Goal: Task Accomplishment & Management: Complete application form

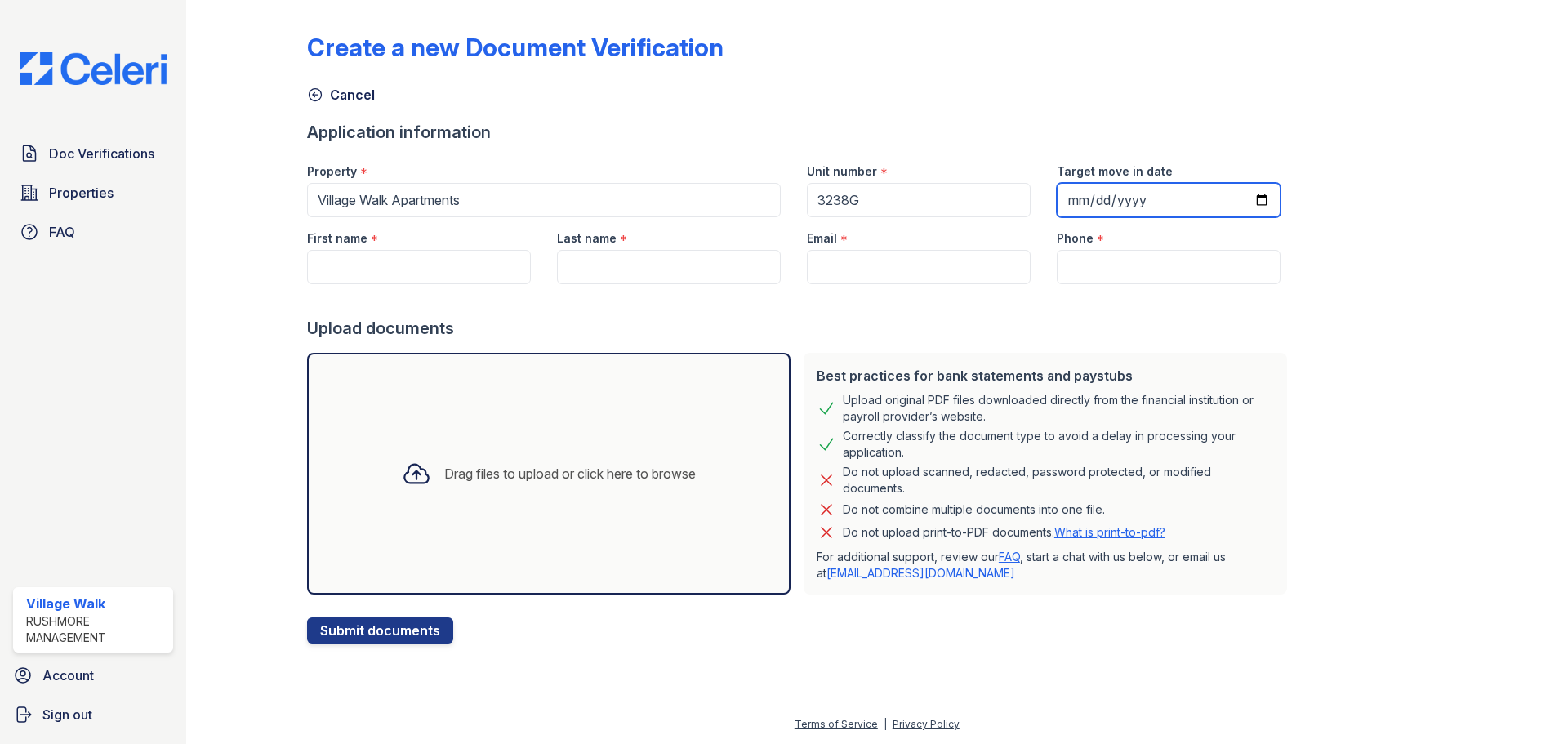
click at [1100, 199] on input "Target move in date" at bounding box center [1169, 200] width 223 height 34
type input "[DATE]"
click at [422, 267] on input "First name" at bounding box center [419, 267] width 223 height 34
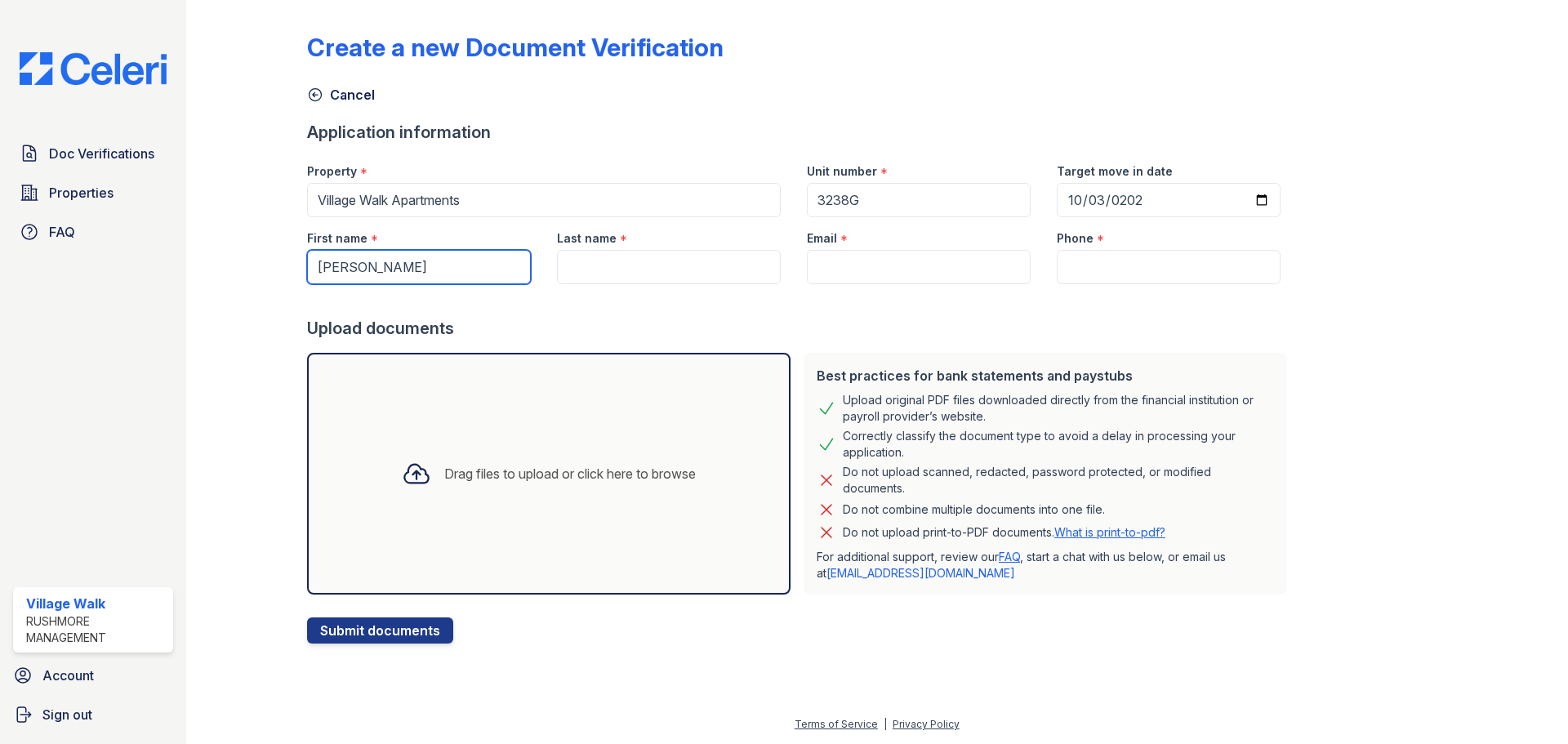
type input "[PERSON_NAME]"
type input "Cahvis"
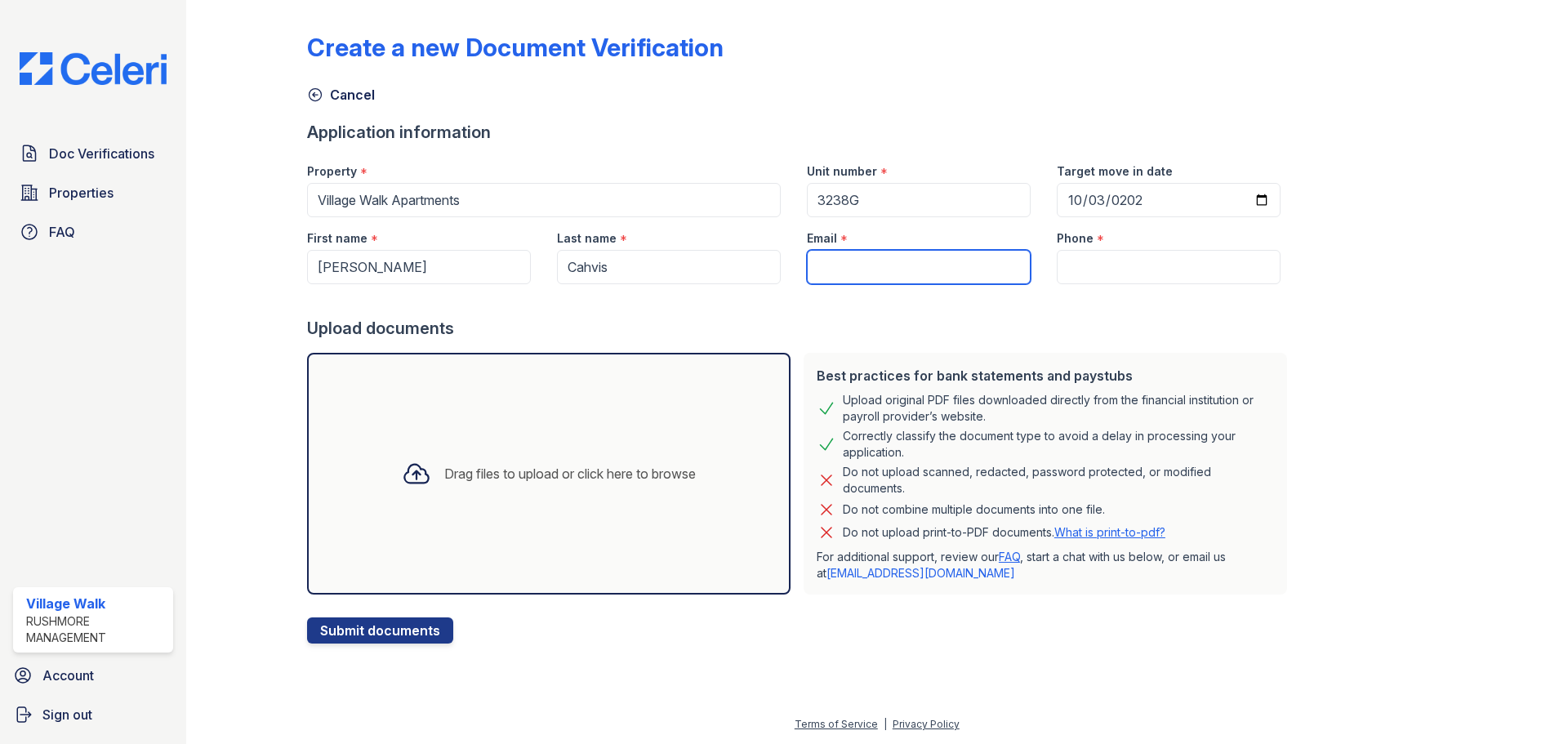
click at [891, 254] on input "Email" at bounding box center [918, 267] width 223 height 34
paste input "chavistiffany80@gmail.com"
type input "chavistiffany80@gmail.com"
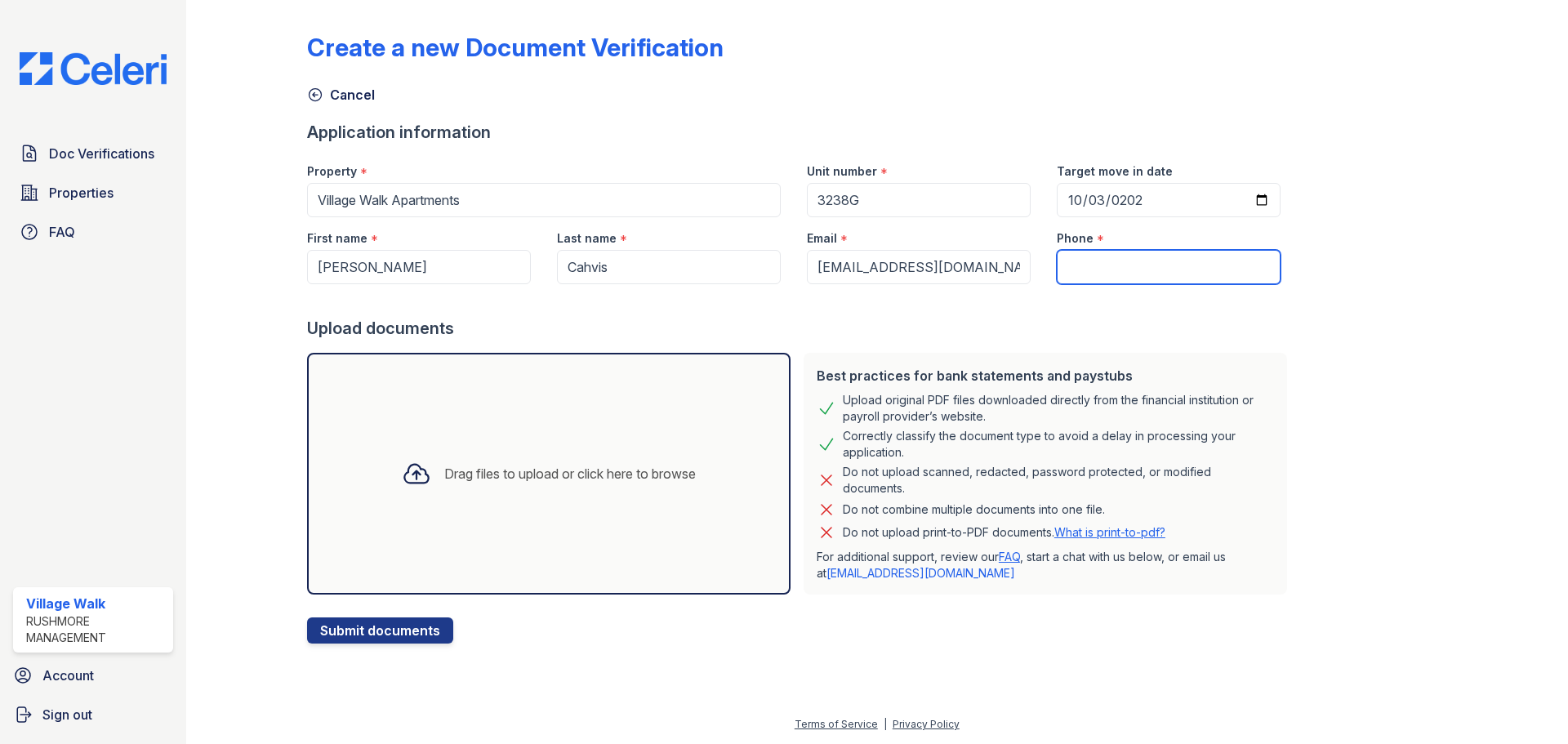
click at [1097, 266] on input "Phone" at bounding box center [1169, 267] width 223 height 34
paste input "[PHONE_NUMBER]"
type input "[PHONE_NUMBER]"
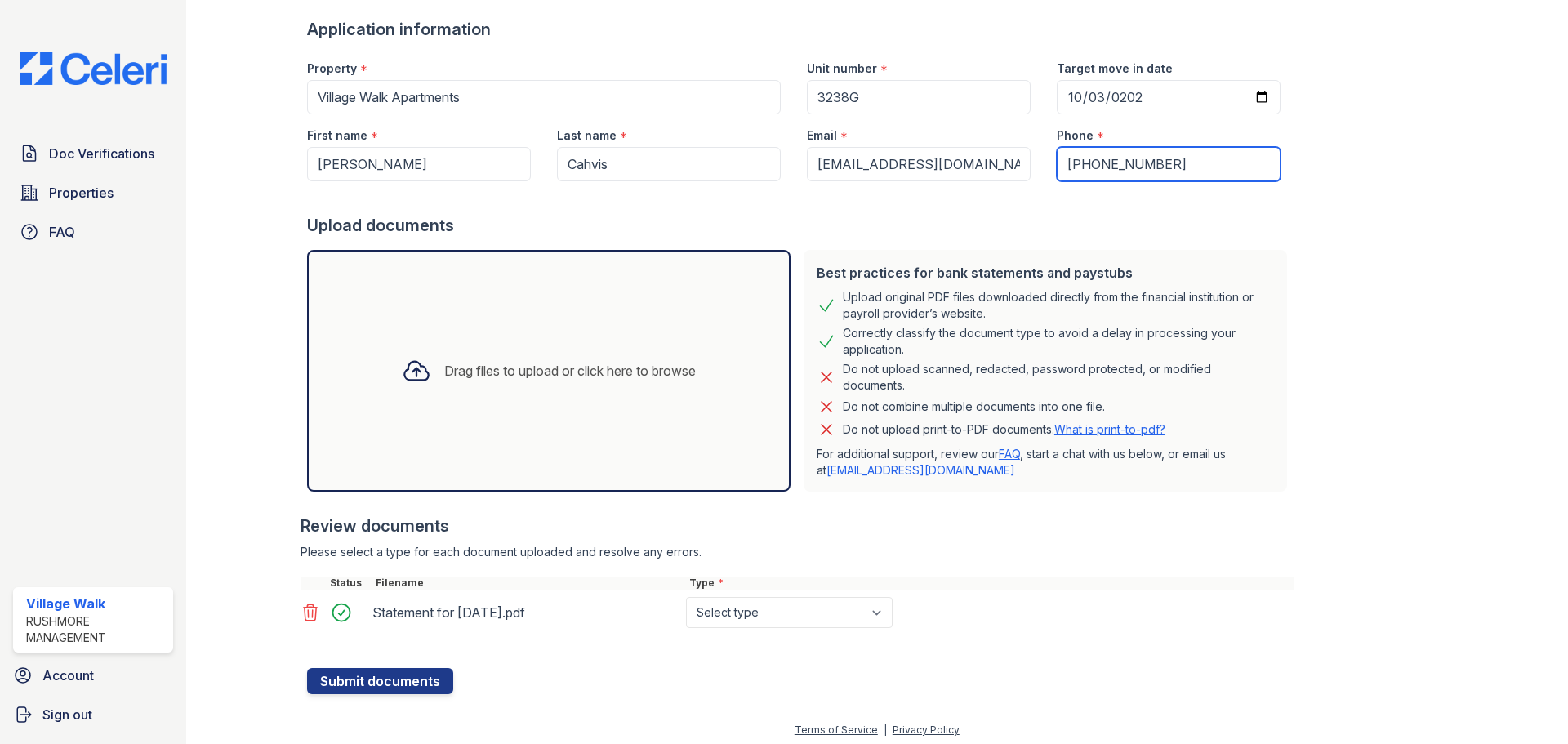
scroll to position [103, 0]
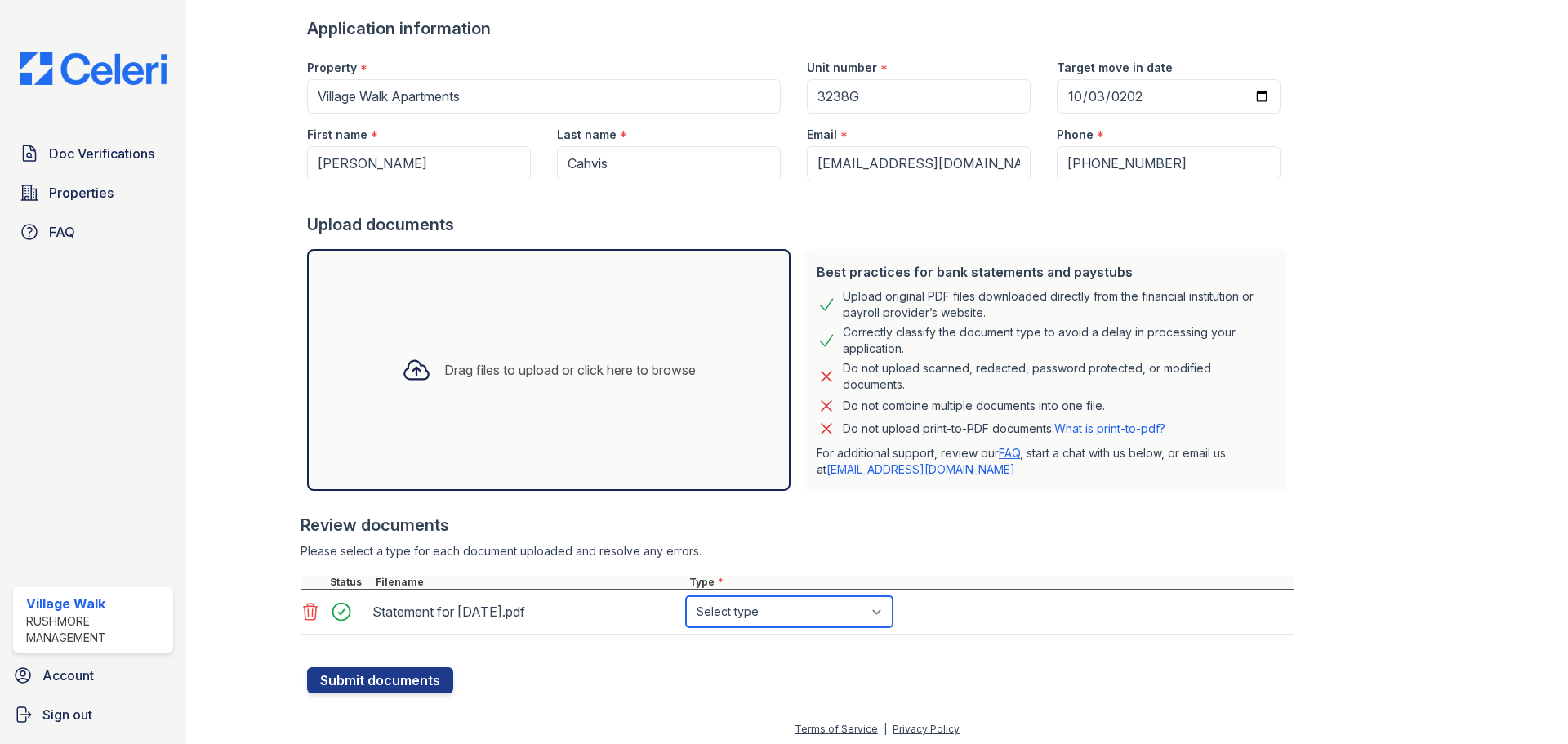
click at [838, 608] on select "Select type Paystub Bank Statement Offer Letter Tax Documents Benefit Award Let…" at bounding box center [789, 612] width 207 height 31
select select "bank_statement"
click at [686, 597] on select "Select type Paystub Bank Statement Offer Letter Tax Documents Benefit Award Let…" at bounding box center [789, 612] width 207 height 31
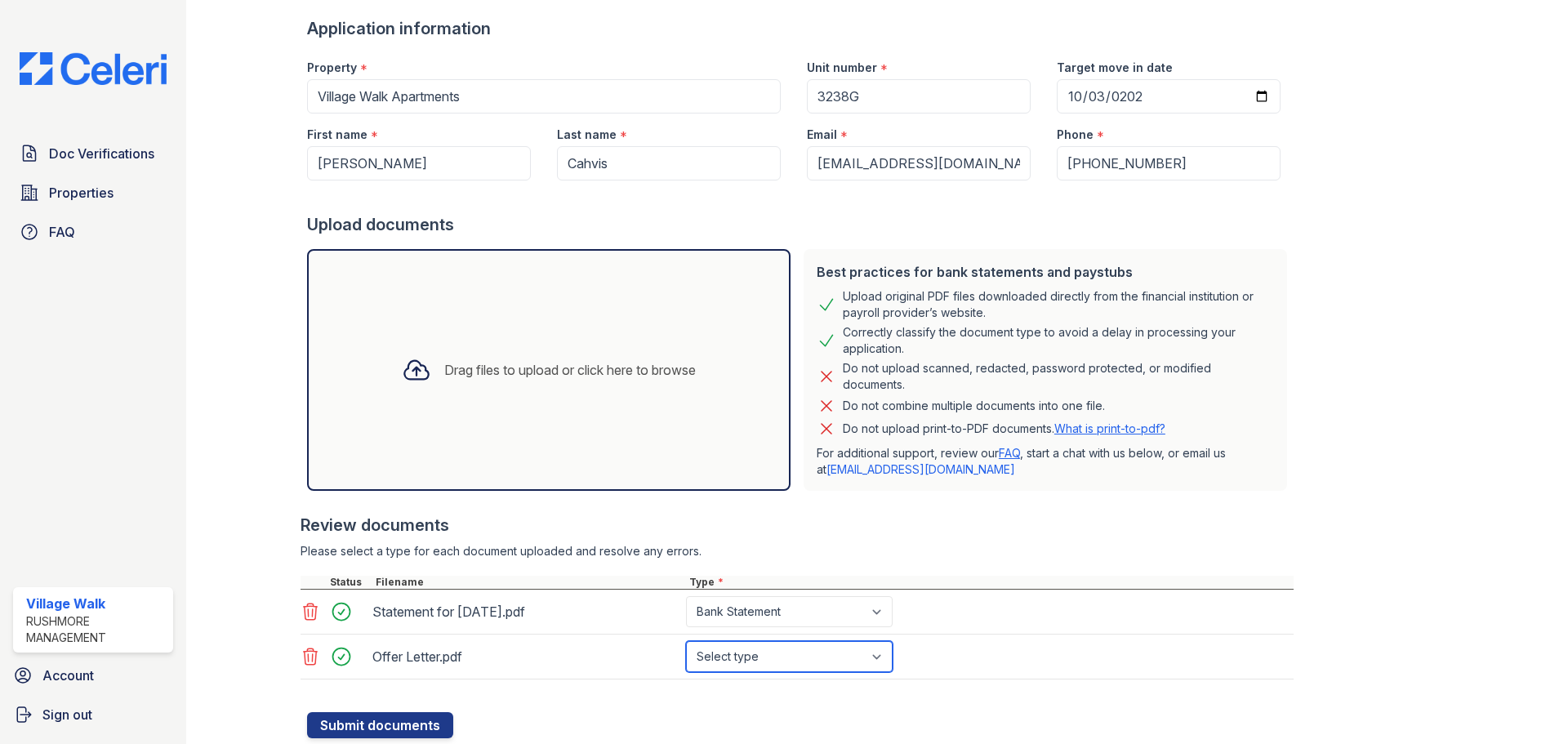
click at [874, 663] on select "Select type Paystub Bank Statement Offer Letter Tax Documents Benefit Award Let…" at bounding box center [789, 656] width 207 height 31
select select "offer_letter"
click at [686, 642] on select "Select type Paystub Bank Statement Offer Letter Tax Documents Benefit Award Let…" at bounding box center [789, 656] width 207 height 31
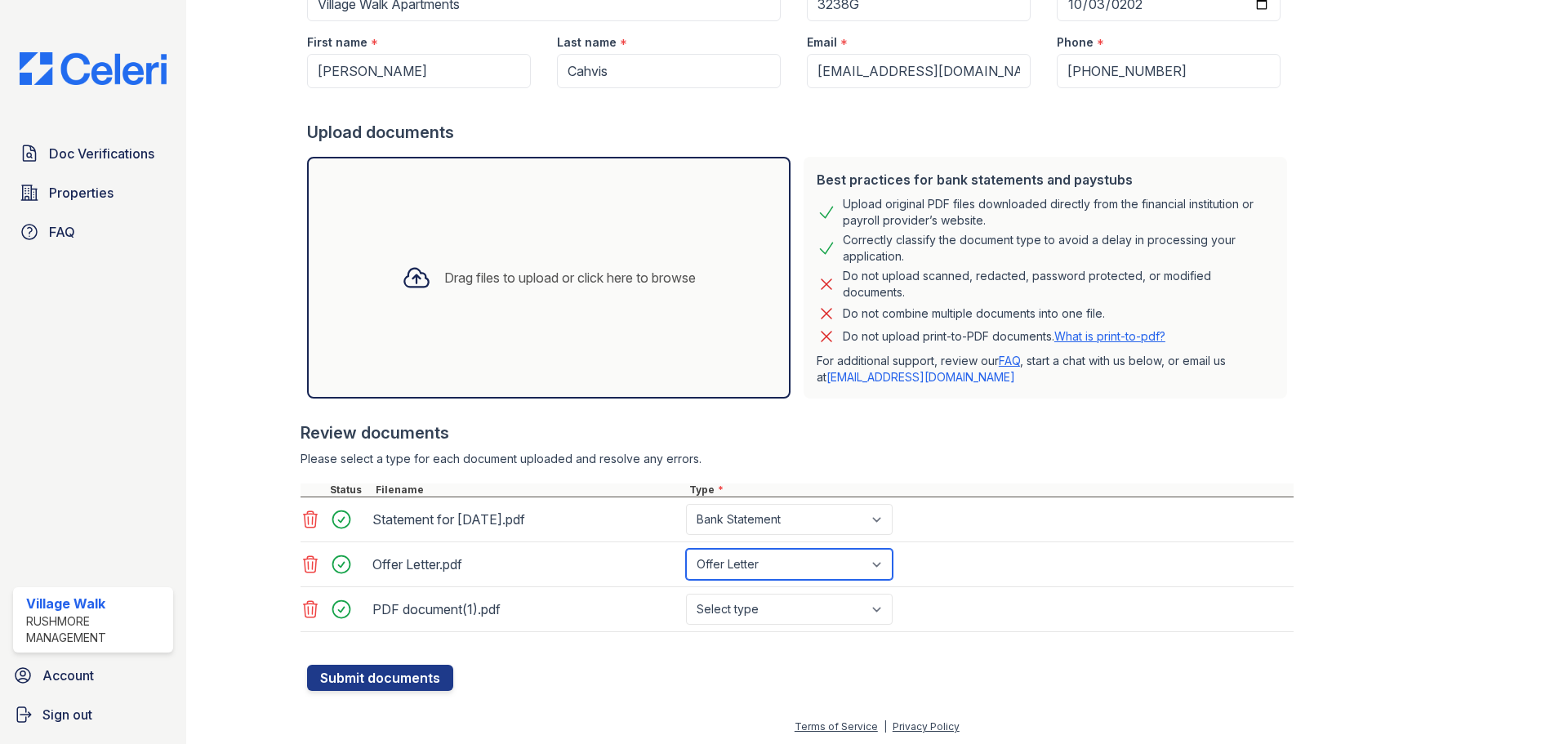
scroll to position [198, 0]
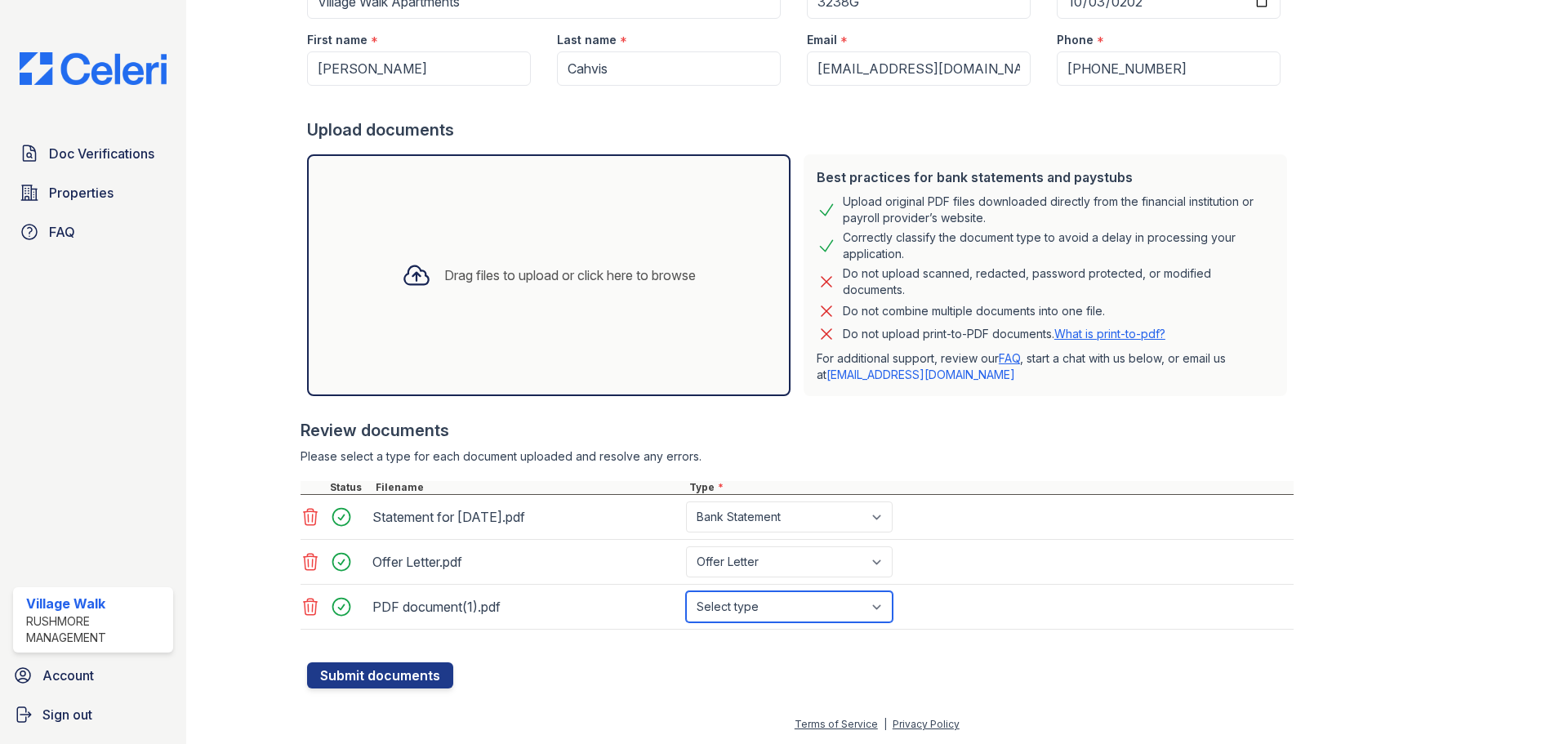
click at [870, 604] on select "Select type Paystub Bank Statement Offer Letter Tax Documents Benefit Award Let…" at bounding box center [789, 606] width 207 height 31
select select "bank_statement"
click at [686, 591] on select "Select type Paystub Bank Statement Offer Letter Tax Documents Benefit Award Let…" at bounding box center [789, 606] width 207 height 31
click at [670, 523] on div "Statement for [DATE].pdf" at bounding box center [526, 517] width 307 height 26
click at [547, 517] on div "Statement for [DATE].pdf" at bounding box center [526, 517] width 307 height 26
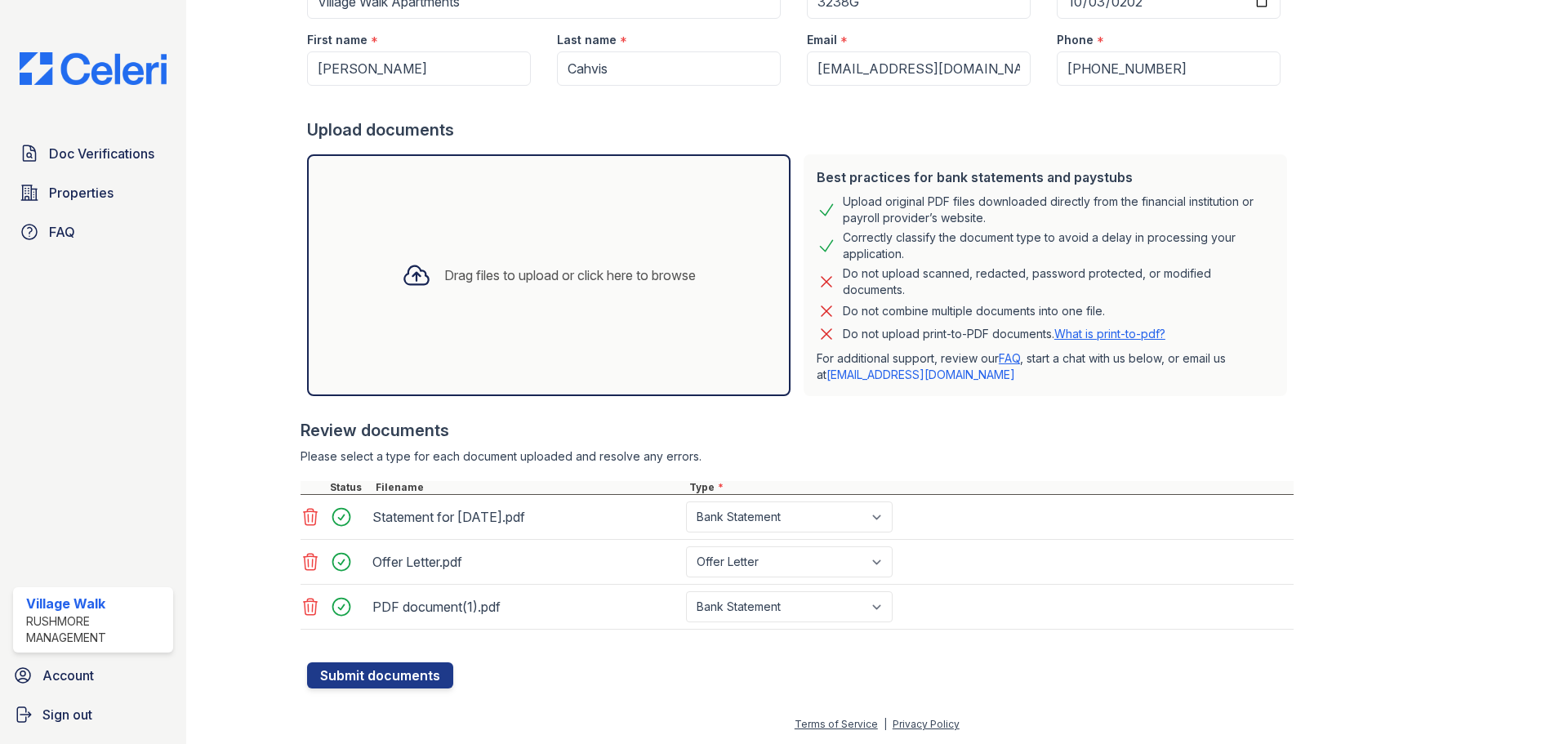
click at [302, 514] on icon at bounding box center [310, 517] width 20 height 20
click at [790, 606] on select "Select type Paystub Bank Statement Offer Letter Tax Documents Benefit Award Let…" at bounding box center [789, 606] width 207 height 31
select select "paystub"
click at [686, 591] on select "Select type Paystub Bank Statement Offer Letter Tax Documents Benefit Award Let…" at bounding box center [789, 606] width 207 height 31
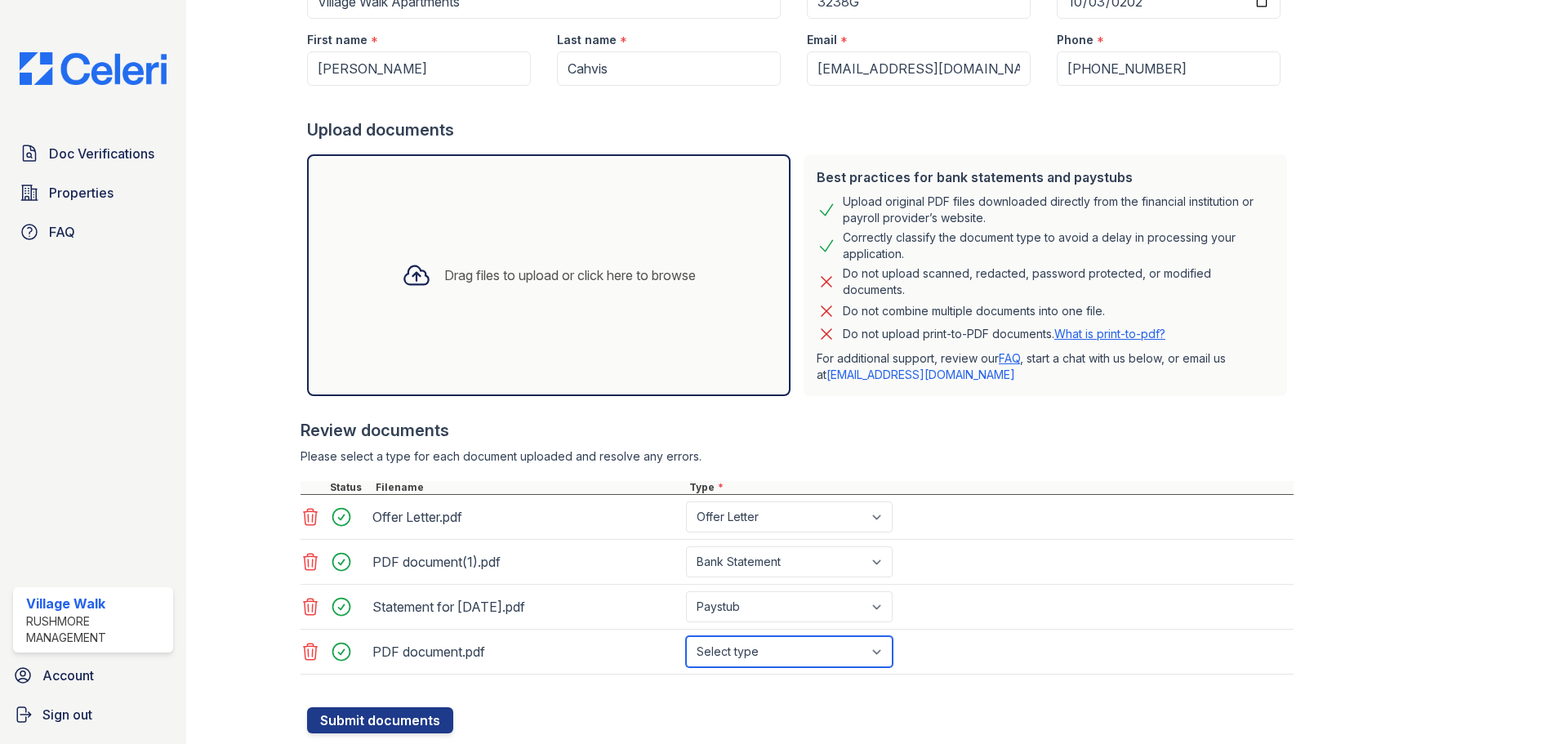
click at [877, 655] on select "Select type Paystub Bank Statement Offer Letter Tax Documents Benefit Award Let…" at bounding box center [789, 652] width 207 height 31
select select "bank_statement"
click at [686, 637] on select "Select type Paystub Bank Statement Offer Letter Tax Documents Benefit Award Let…" at bounding box center [789, 652] width 207 height 31
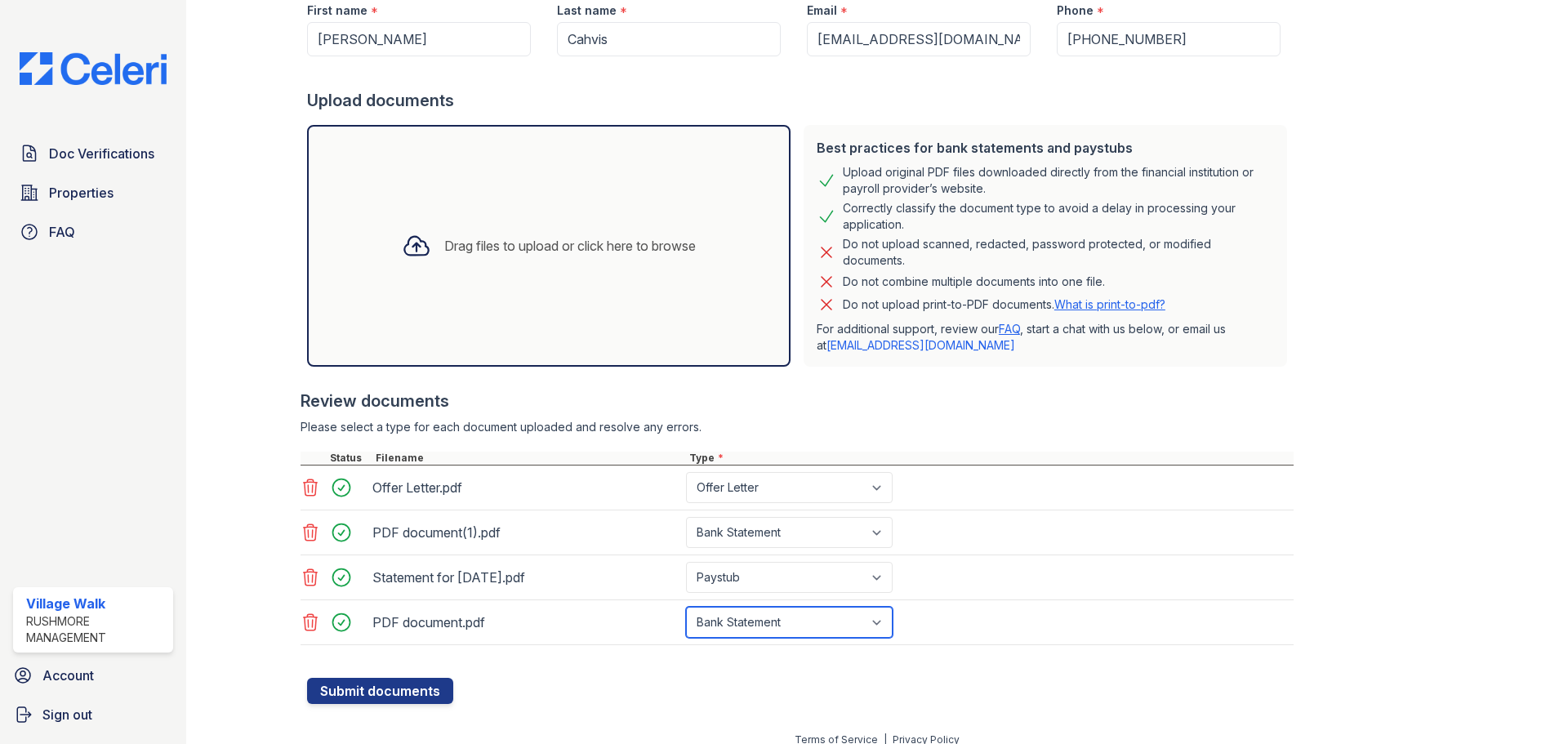
scroll to position [244, 0]
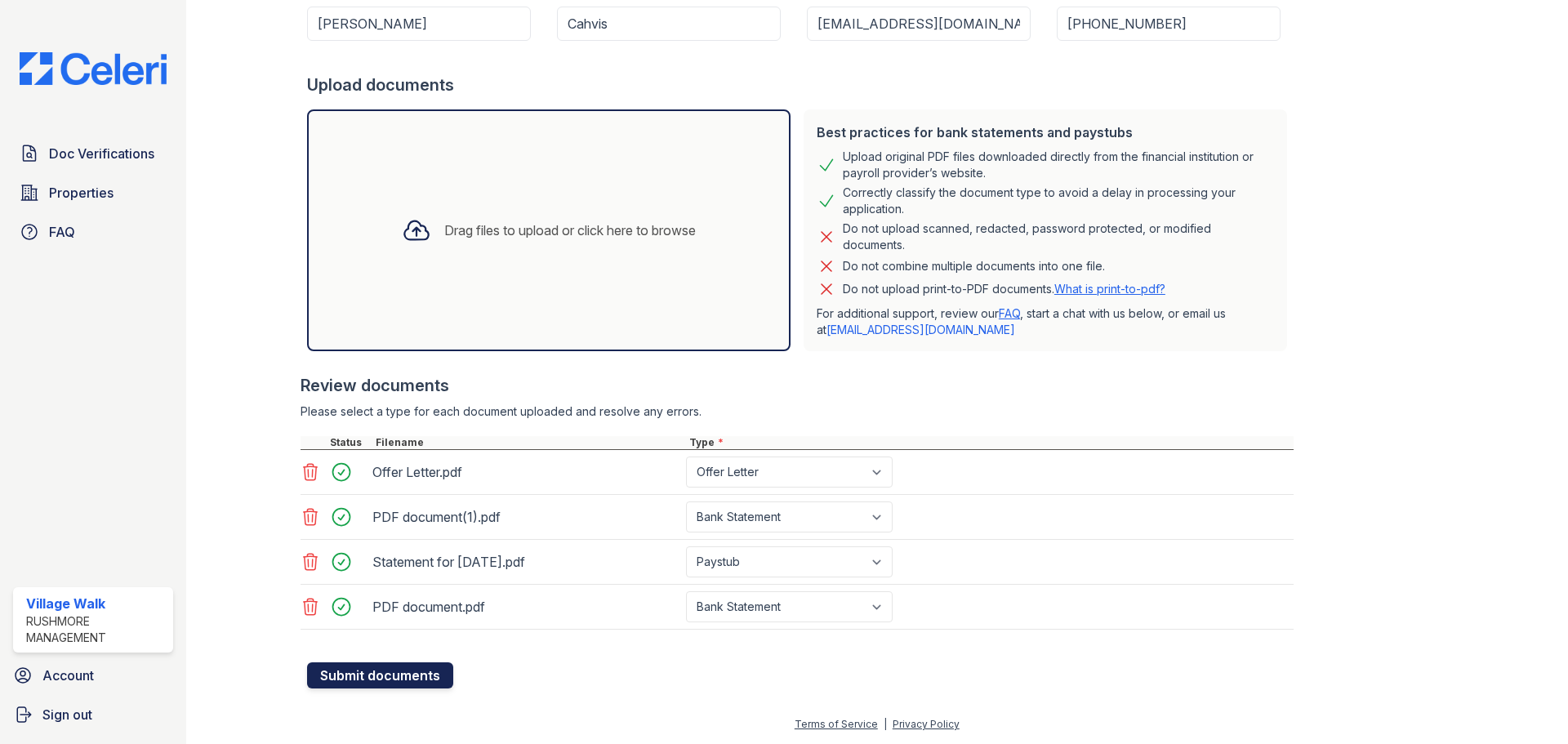
click at [357, 670] on button "Submit documents" at bounding box center [380, 676] width 146 height 26
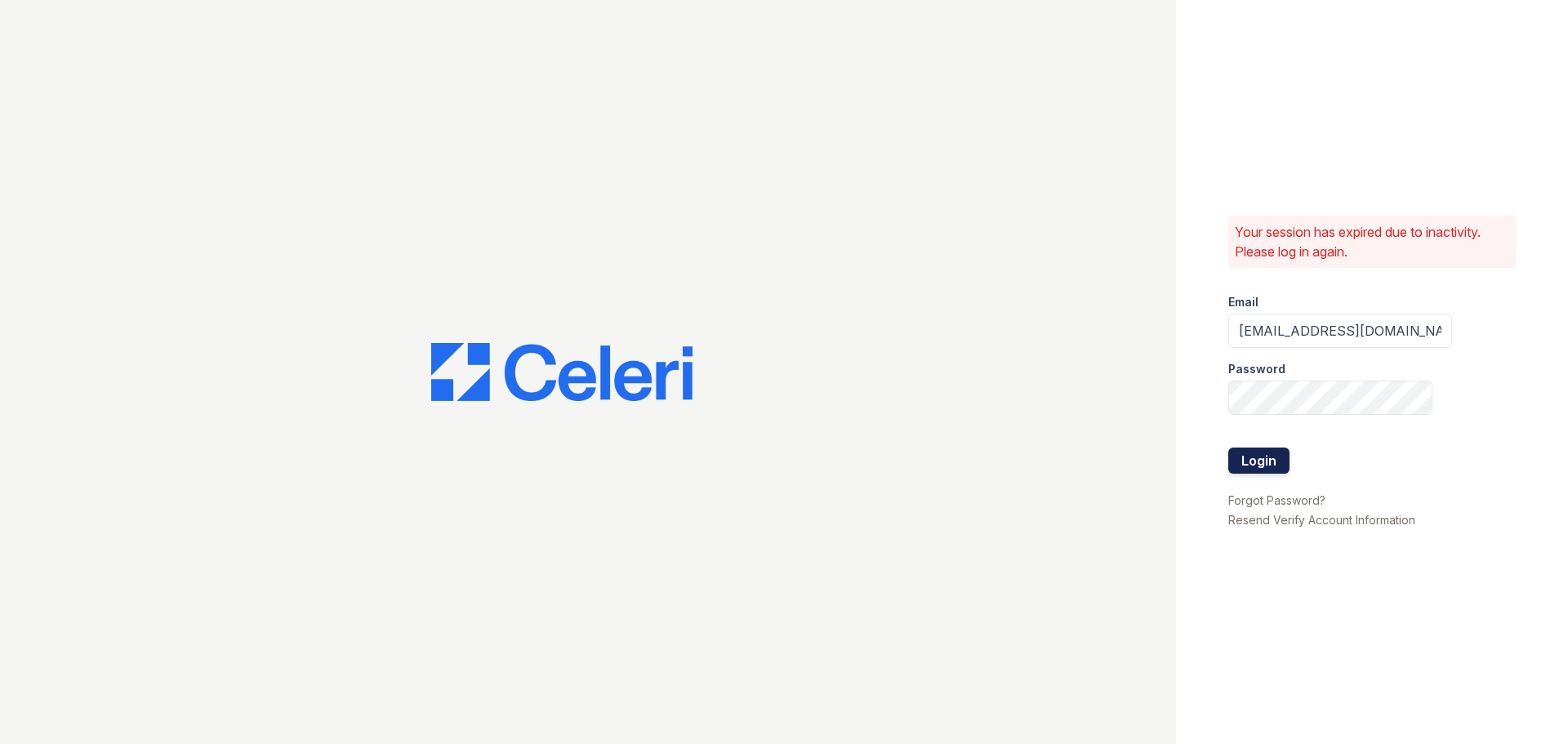
click at [1272, 459] on button "Login" at bounding box center [1259, 461] width 61 height 26
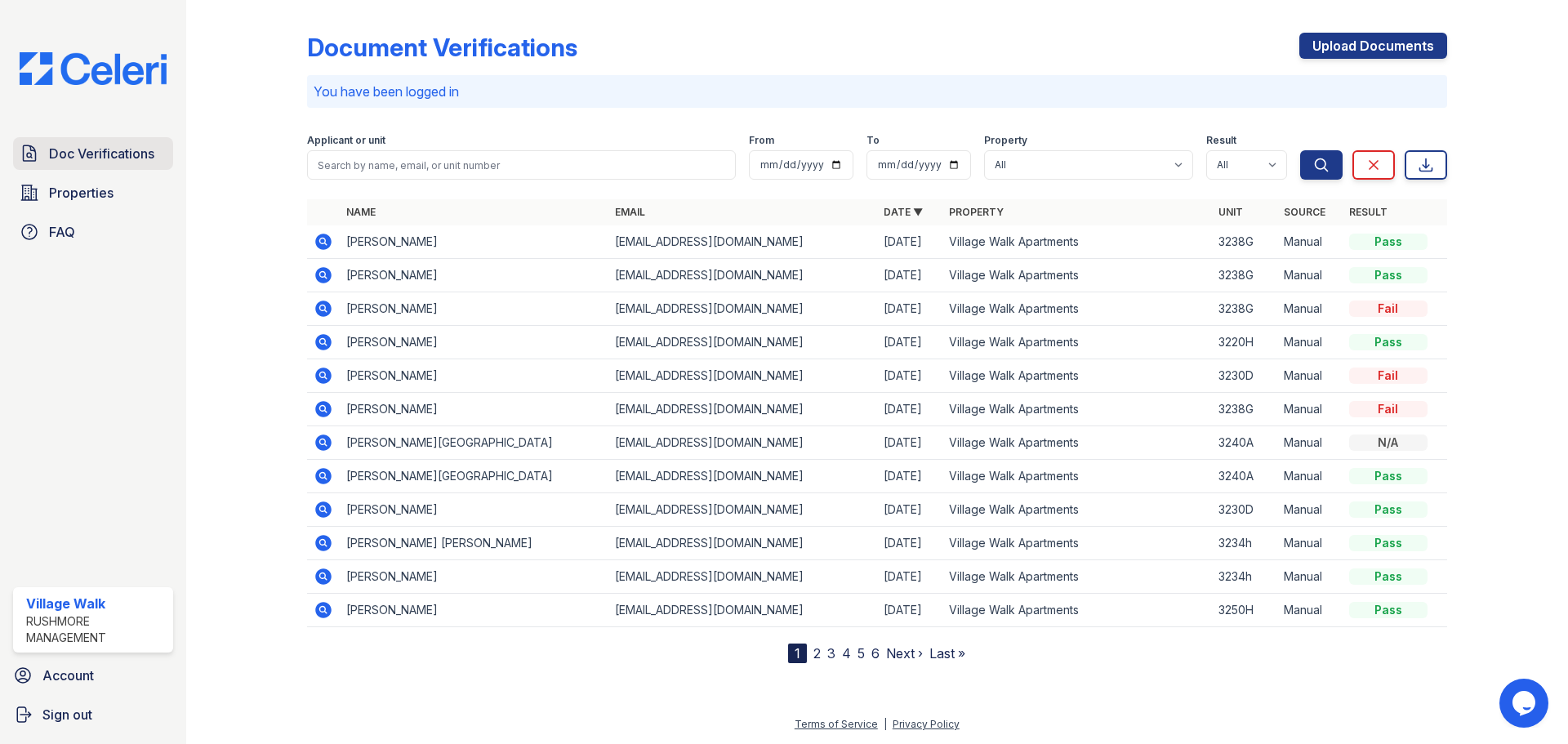
click at [107, 149] on span "Doc Verifications" at bounding box center [101, 153] width 105 height 20
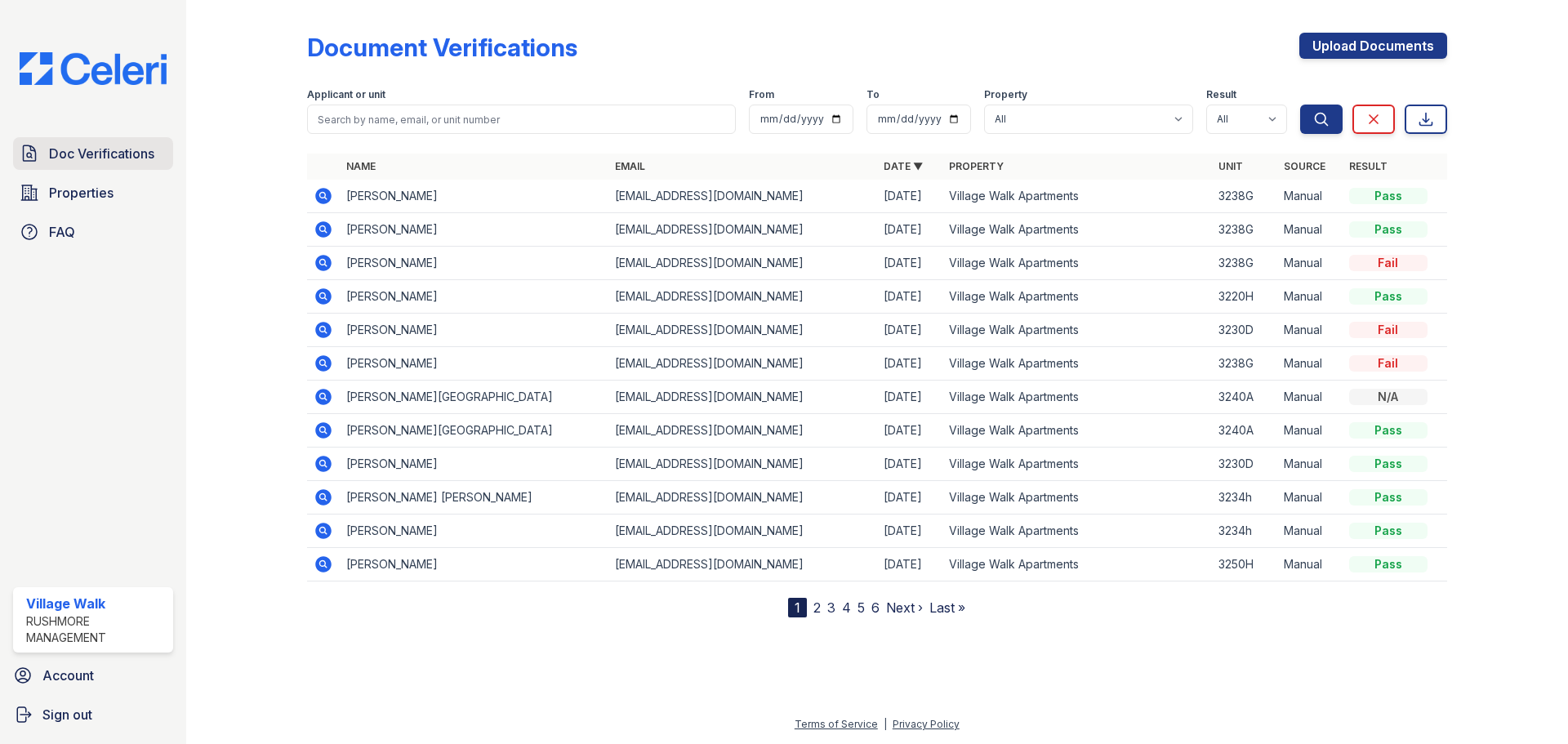
click at [105, 158] on span "Doc Verifications" at bounding box center [101, 153] width 105 height 20
click at [1357, 47] on link "Upload Documents" at bounding box center [1373, 46] width 148 height 26
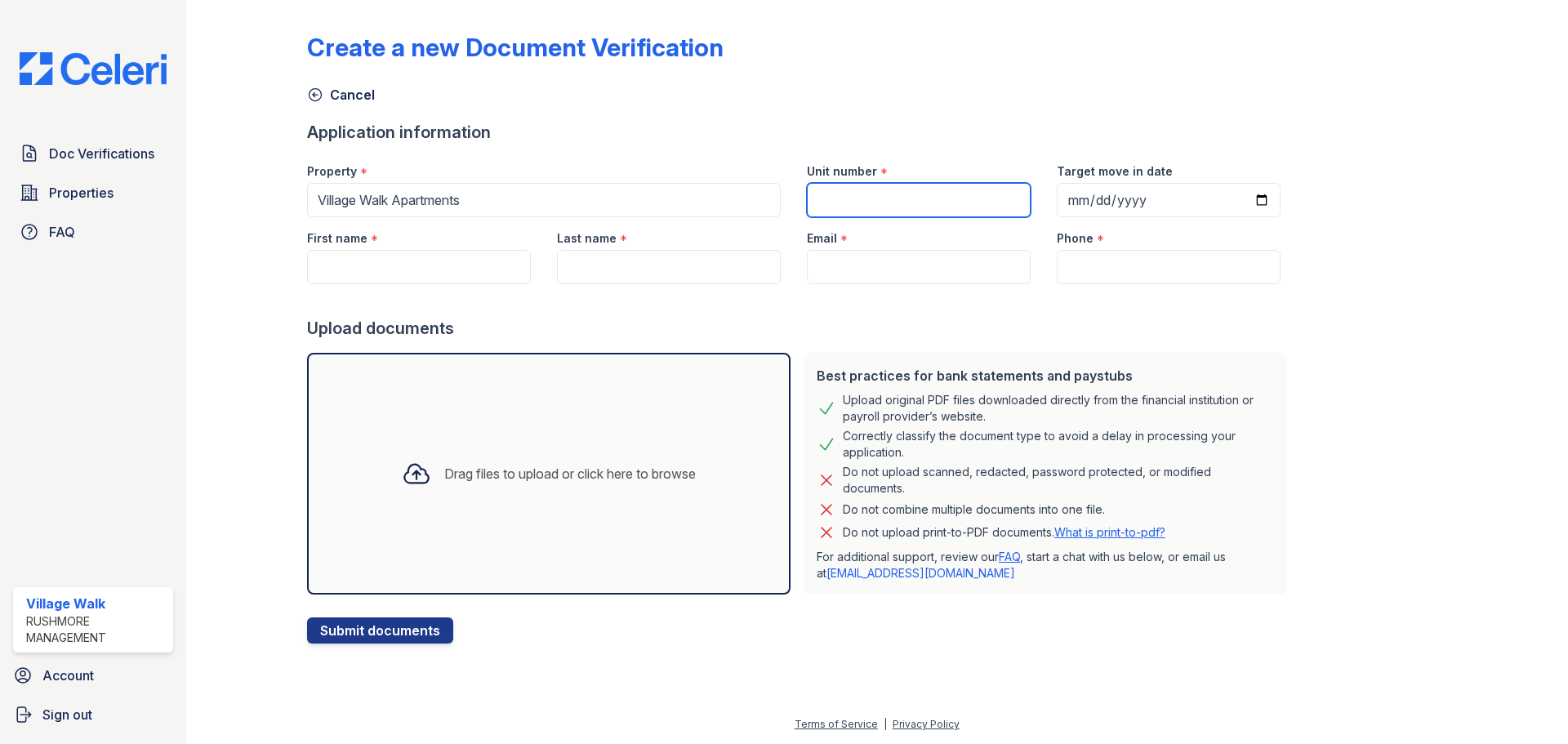
click at [930, 200] on input "Unit number" at bounding box center [918, 200] width 223 height 34
type input "3238G"
click at [1189, 203] on input "Target move in date" at bounding box center [1169, 200] width 223 height 34
type input "[DATE]"
click at [391, 266] on input "First name" at bounding box center [419, 267] width 223 height 34
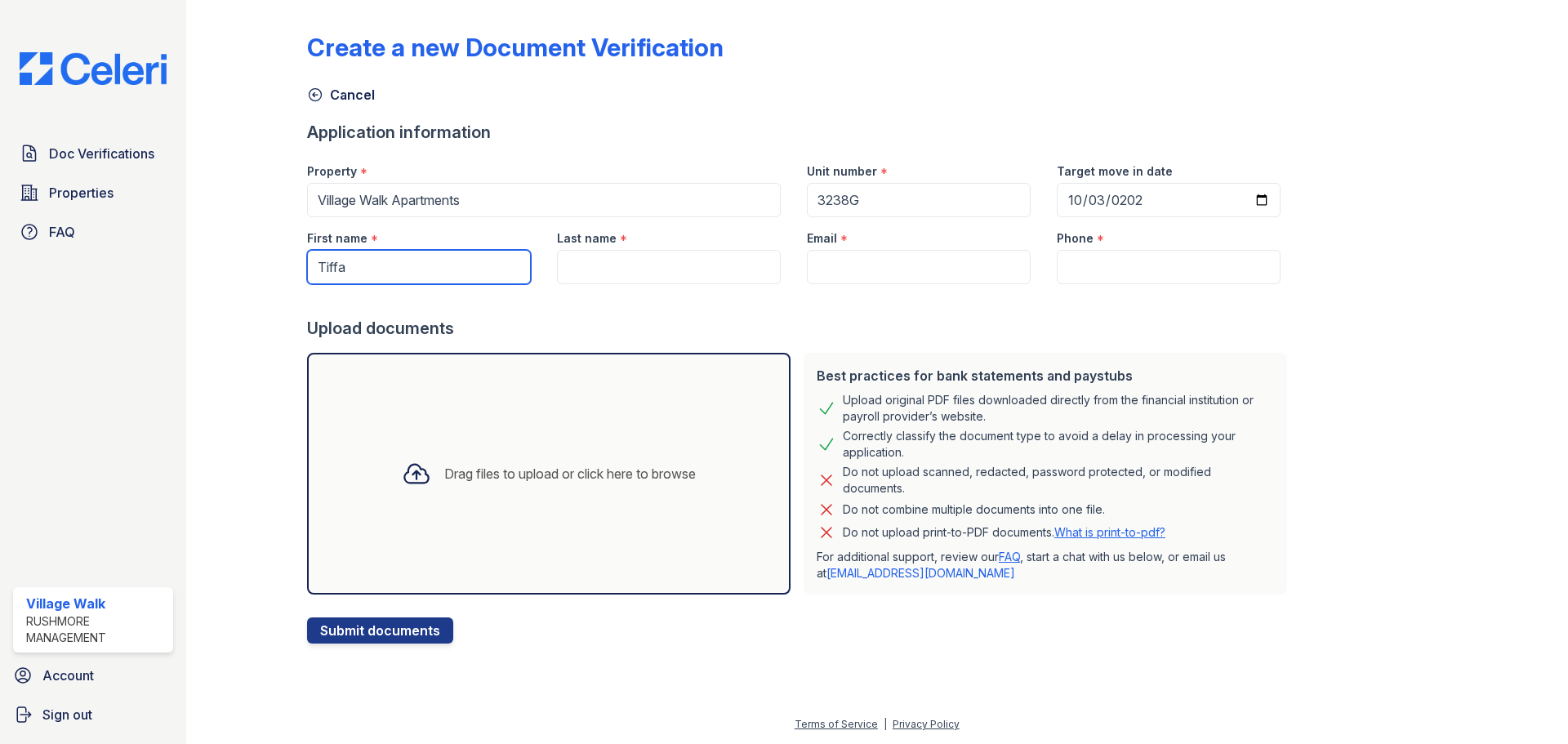
type input "[PERSON_NAME]"
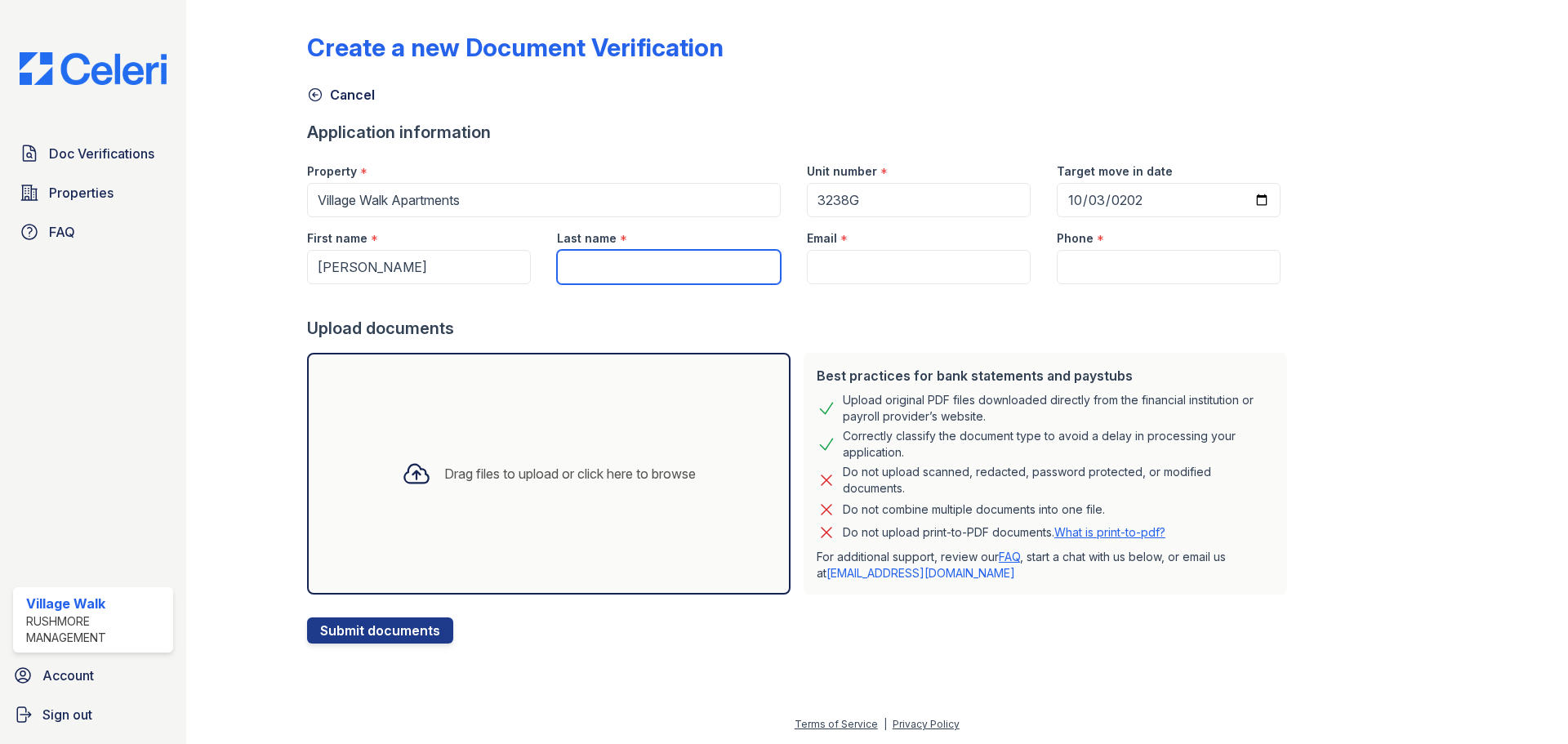
click at [584, 275] on input "Last name" at bounding box center [668, 267] width 223 height 34
type input "Cahvis"
click at [890, 268] on input "Email" at bounding box center [918, 267] width 223 height 34
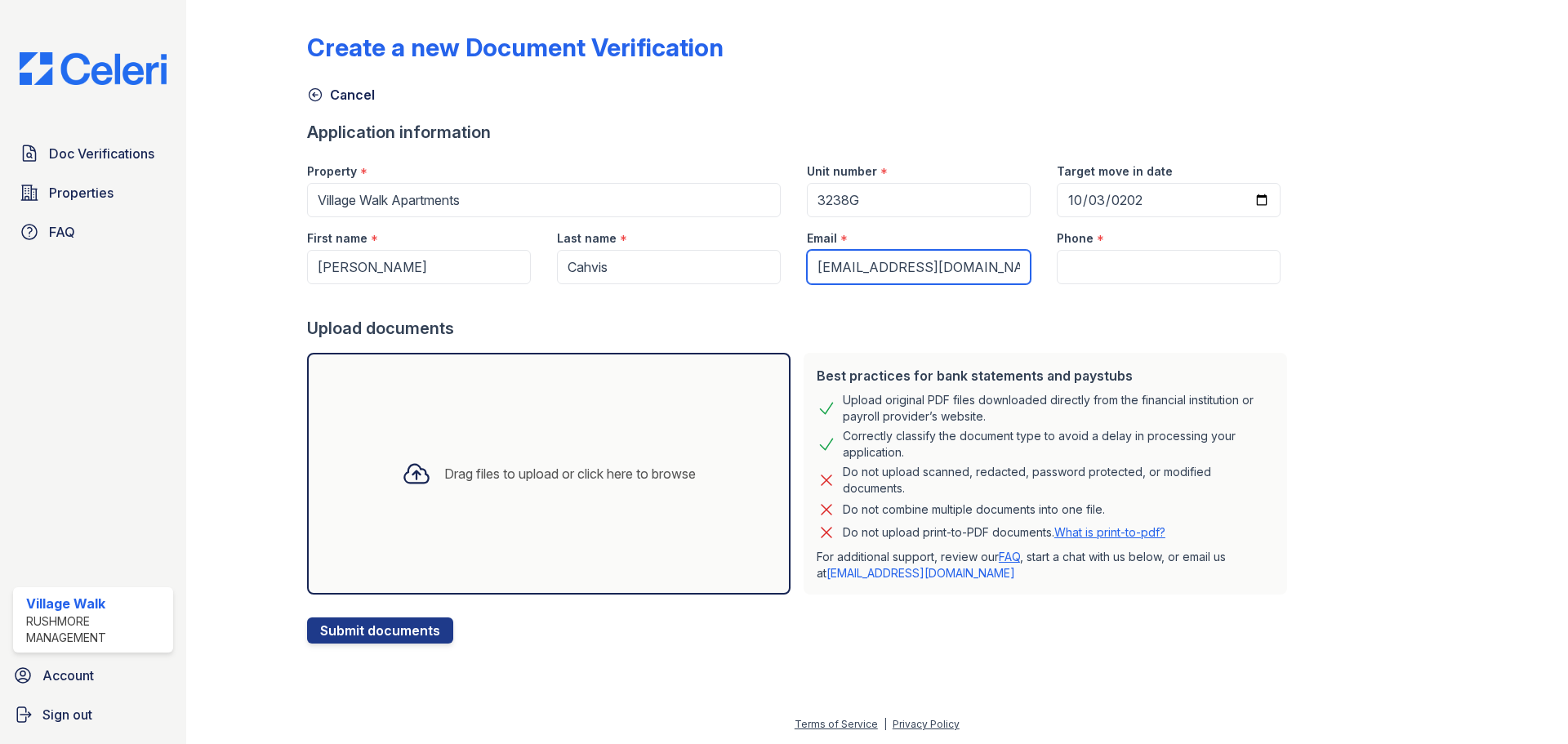
type input "[EMAIL_ADDRESS][DOMAIN_NAME]"
click at [1086, 260] on input "Phone" at bounding box center [1169, 267] width 223 height 34
drag, startPoint x: 1125, startPoint y: 269, endPoint x: 997, endPoint y: 277, distance: 128.2
click at [997, 277] on div "First name * [PERSON_NAME] Last name * [GEOGRAPHIC_DATA] Email * [EMAIL_ADDRESS…" at bounding box center [794, 250] width 999 height 67
paste input "(202) 200-716"
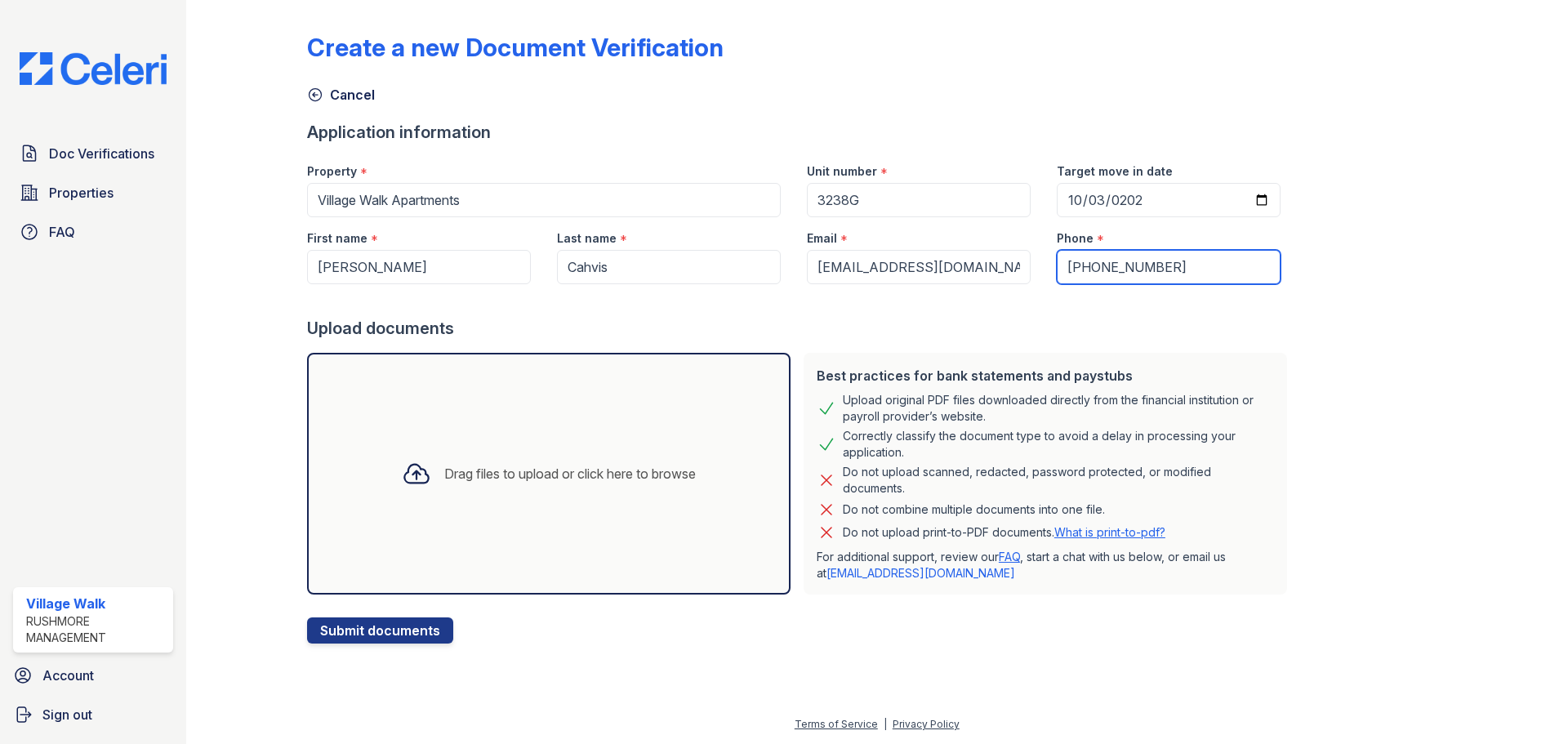
type input "[PHONE_NUMBER]"
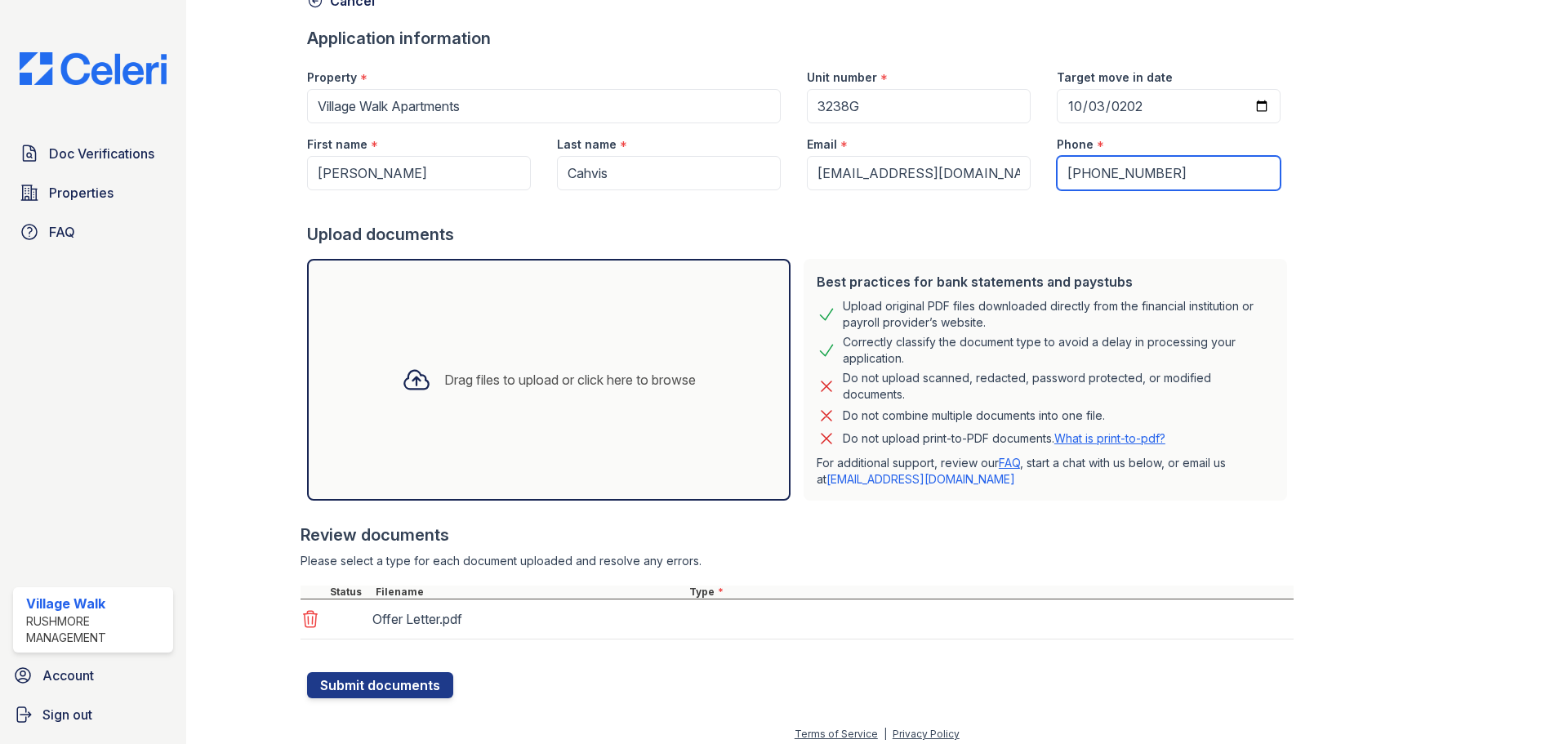
scroll to position [103, 0]
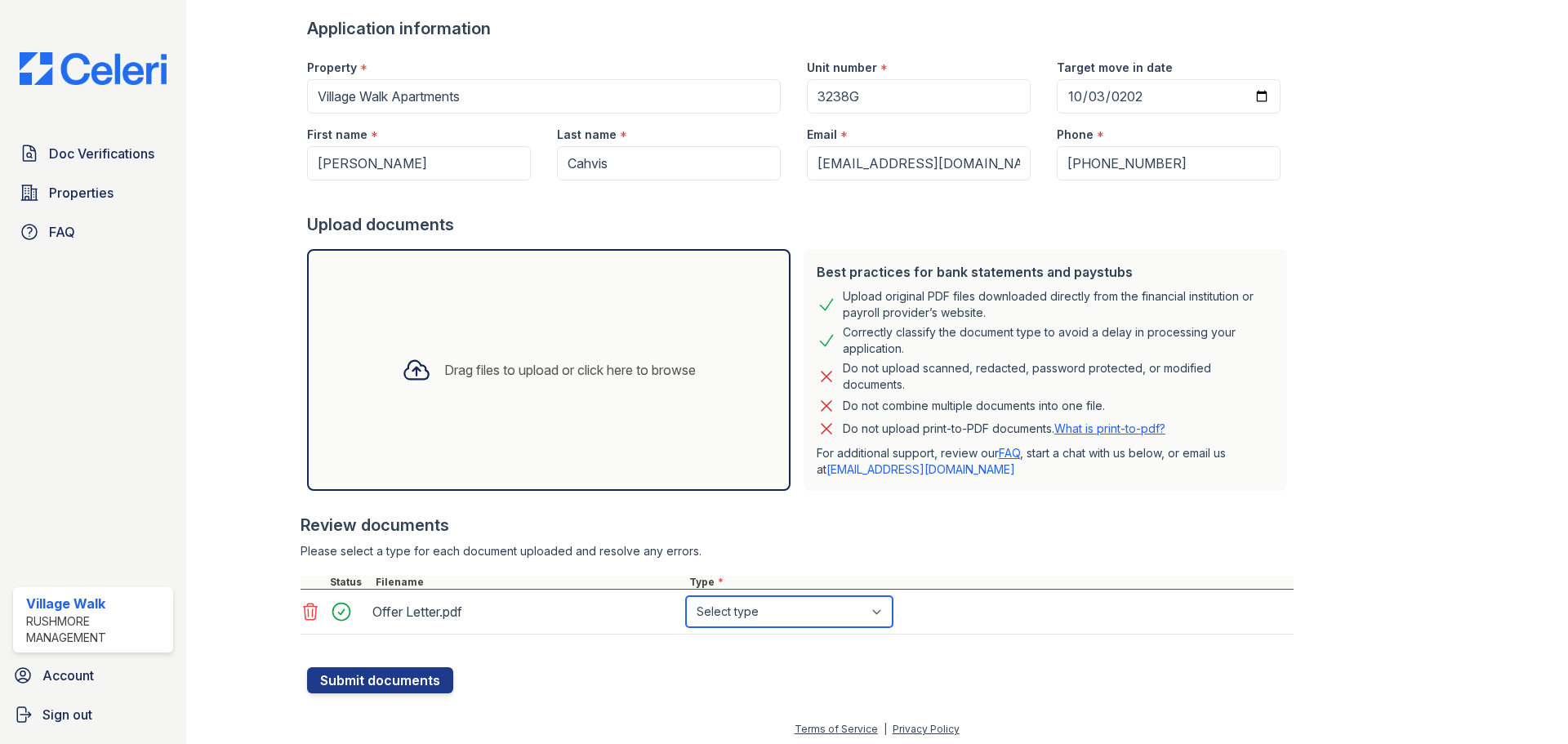
click at [863, 610] on select "Select type Paystub Bank Statement Offer Letter Tax Documents Benefit Award Let…" at bounding box center [789, 612] width 207 height 31
select select "offer_letter"
click at [686, 597] on select "Select type Paystub Bank Statement Offer Letter Tax Documents Benefit Award Let…" at bounding box center [789, 612] width 207 height 31
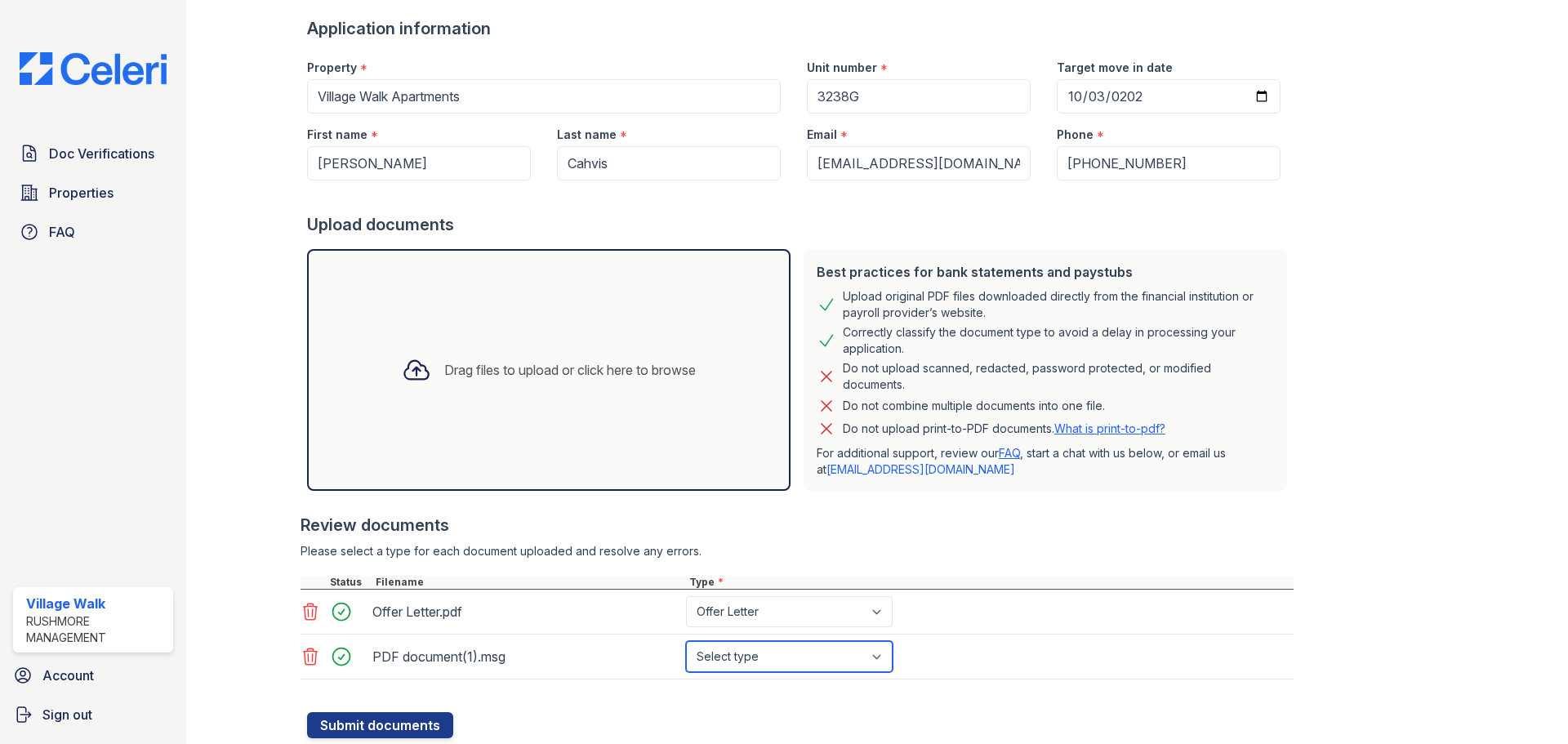
click at [843, 651] on select "Select type Paystub Bank Statement Offer Letter Tax Documents Benefit Award Let…" at bounding box center [789, 656] width 207 height 31
select select "bank_statement"
click at [686, 642] on select "Select type Paystub Bank Statement Offer Letter Tax Documents Benefit Award Let…" at bounding box center [789, 656] width 207 height 31
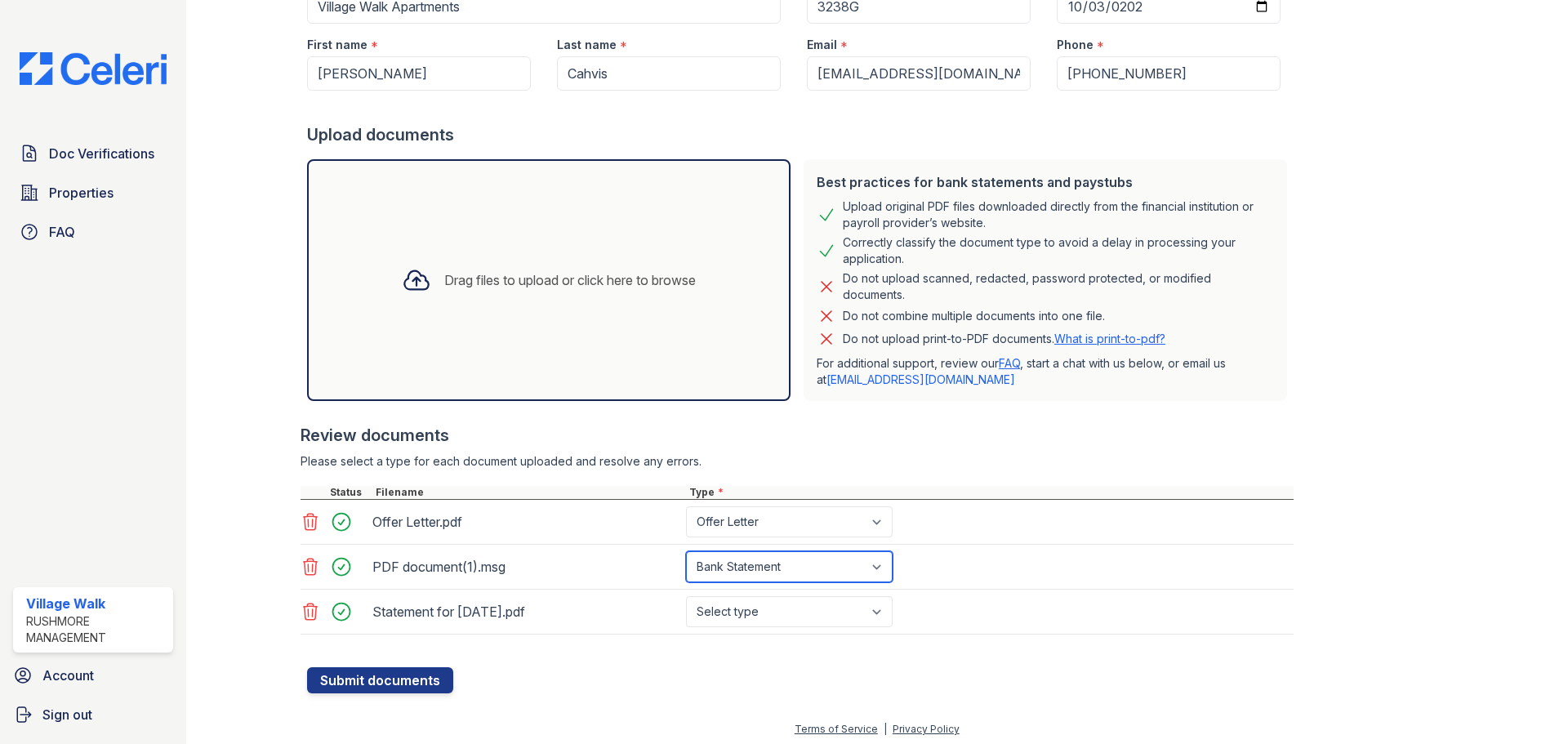
scroll to position [198, 0]
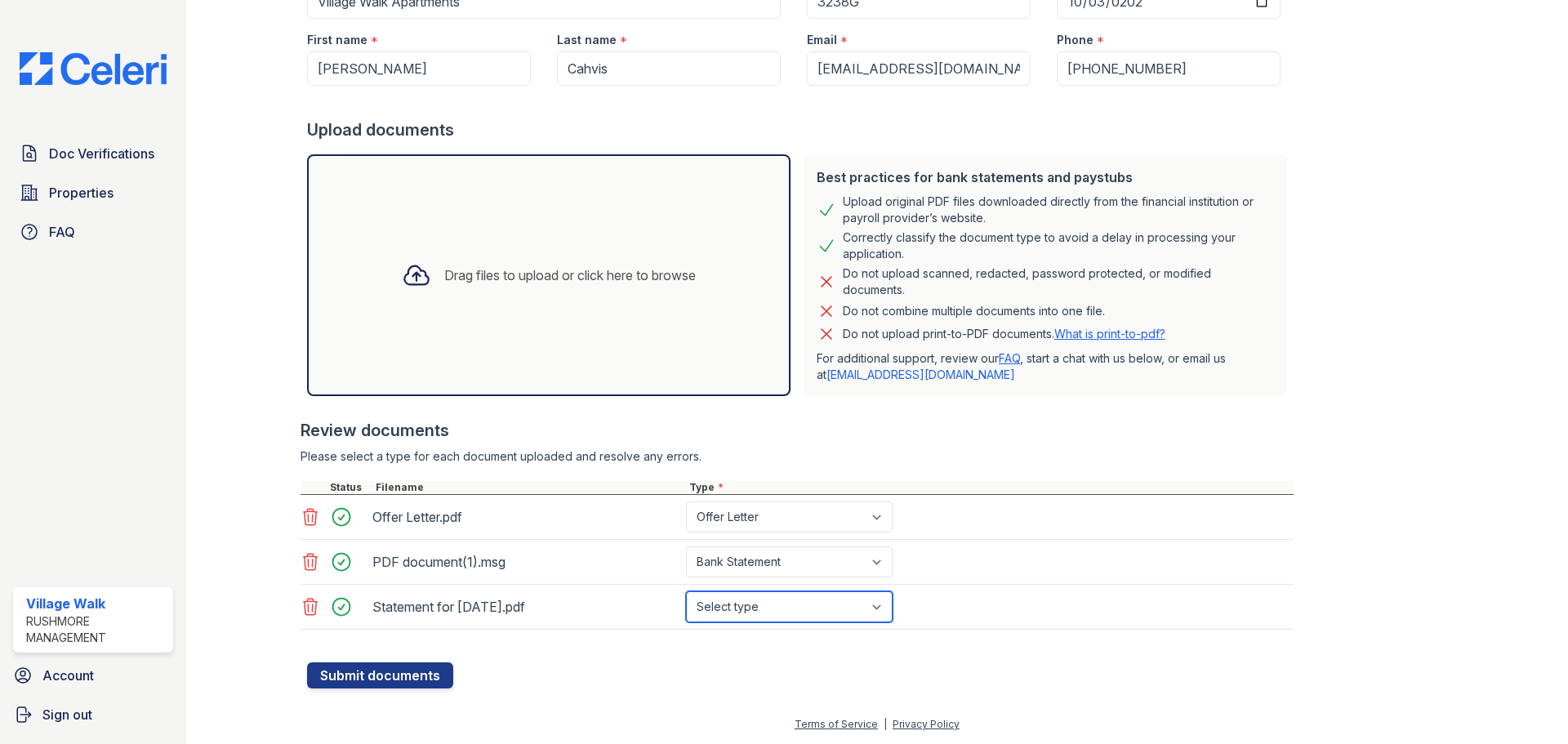
click at [878, 611] on select "Select type Paystub Bank Statement Offer Letter Tax Documents Benefit Award Let…" at bounding box center [789, 606] width 207 height 31
select select "paystub"
click at [686, 591] on select "Select type Paystub Bank Statement Offer Letter Tax Documents Benefit Award Let…" at bounding box center [789, 606] width 207 height 31
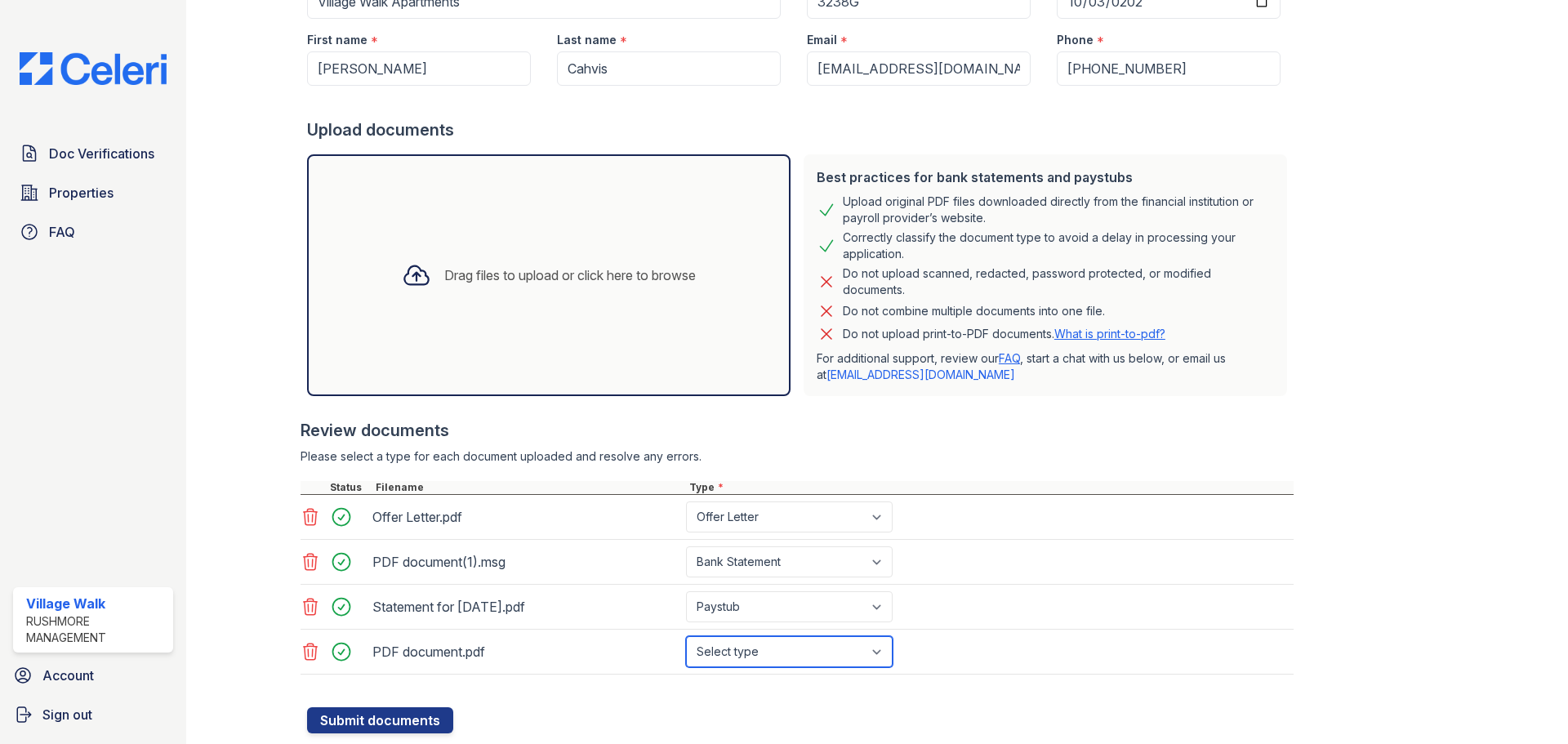
click at [882, 654] on select "Select type Paystub Bank Statement Offer Letter Tax Documents Benefit Award Let…" at bounding box center [789, 652] width 207 height 31
select select "bank_statement"
click at [686, 637] on select "Select type Paystub Bank Statement Offer Letter Tax Documents Benefit Award Let…" at bounding box center [789, 652] width 207 height 31
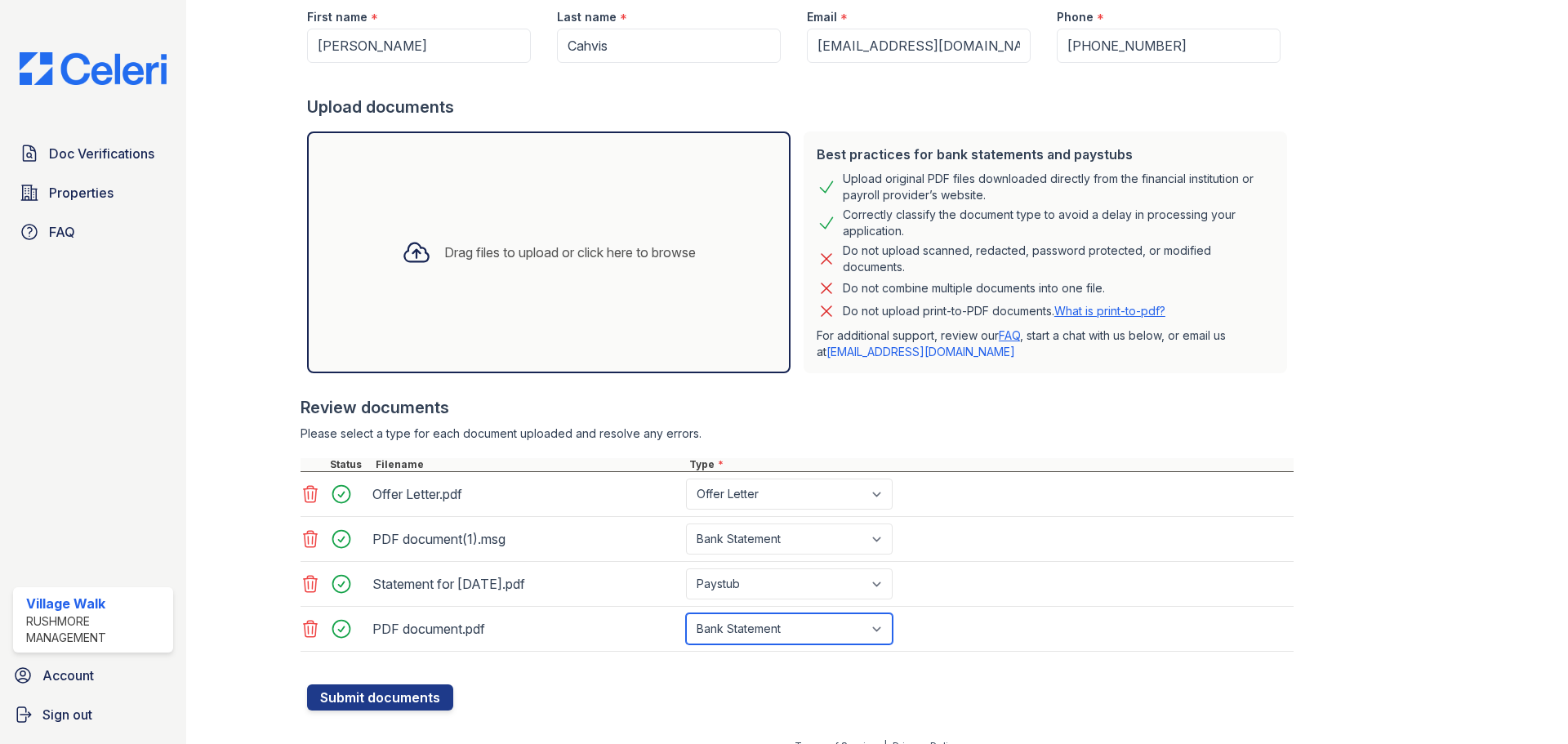
scroll to position [244, 0]
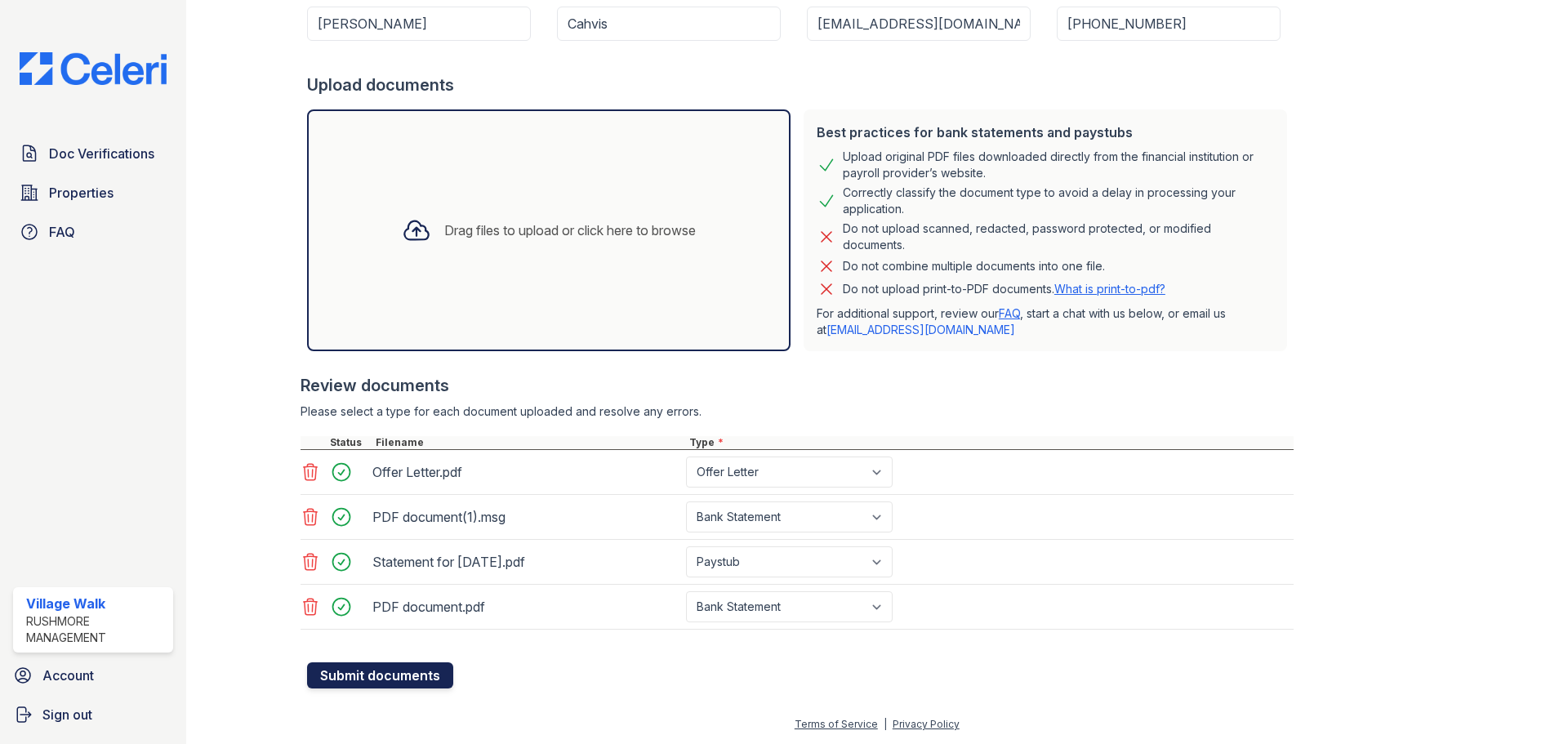
click at [353, 680] on button "Submit documents" at bounding box center [380, 676] width 146 height 26
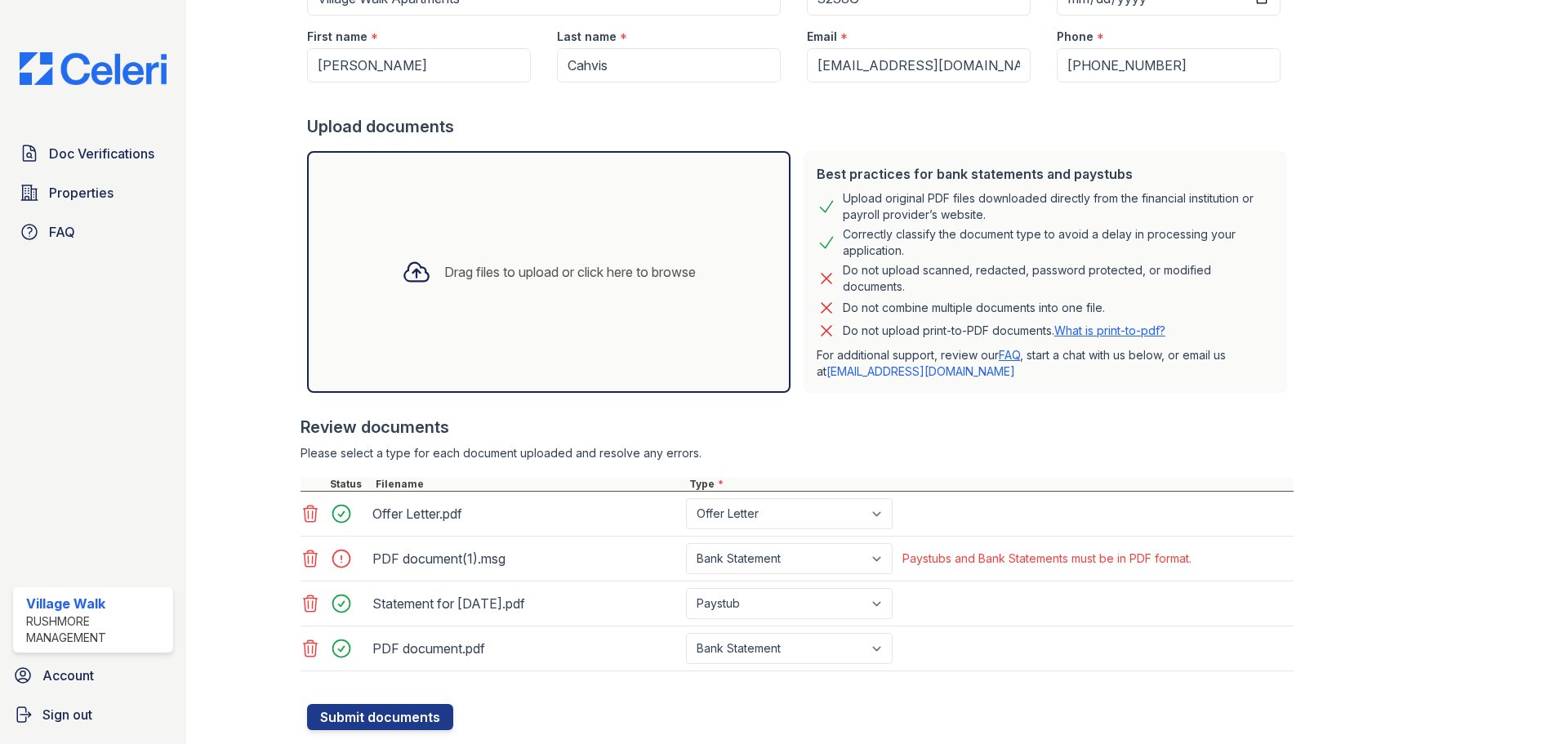
scroll to position [290, 0]
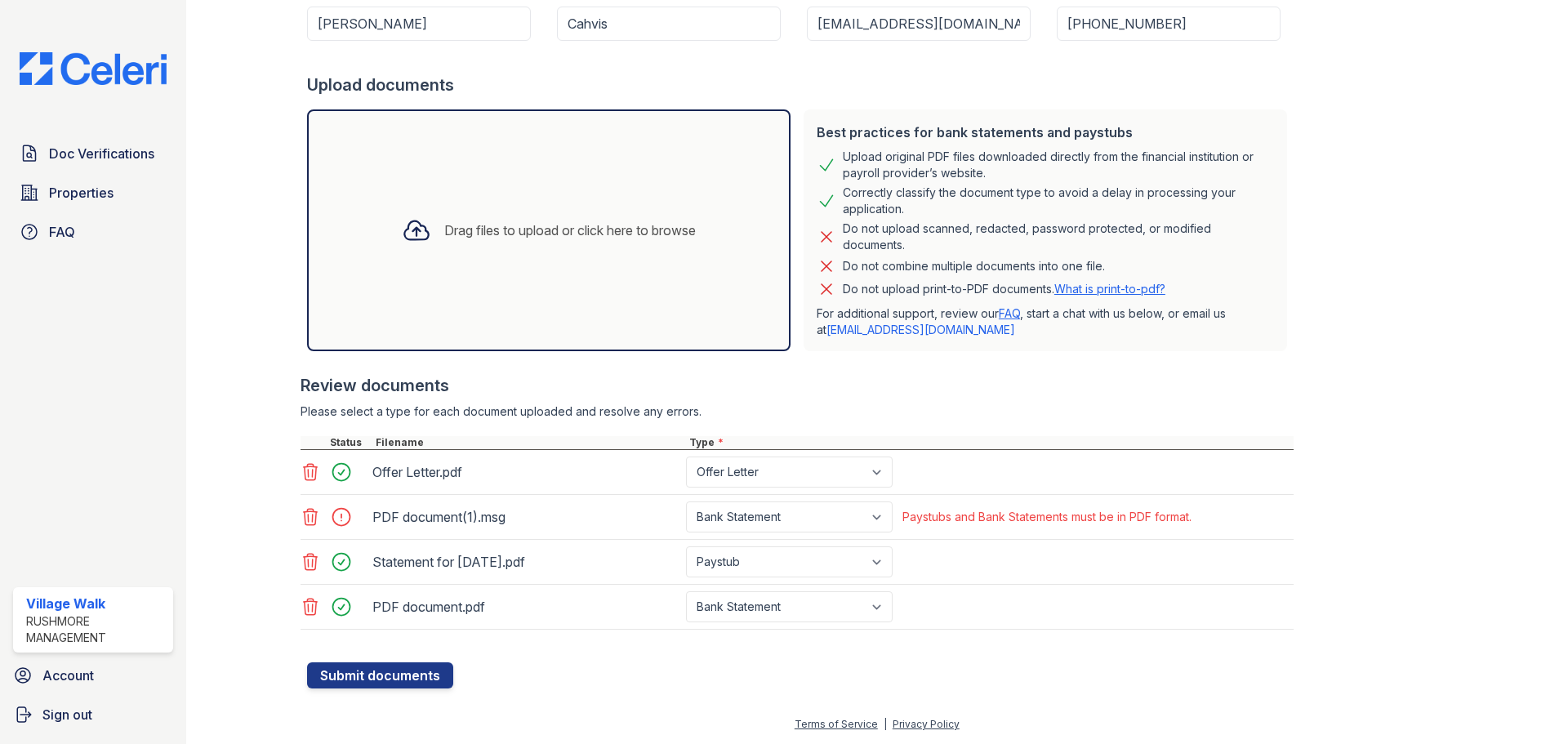
click at [302, 516] on icon at bounding box center [310, 517] width 20 height 20
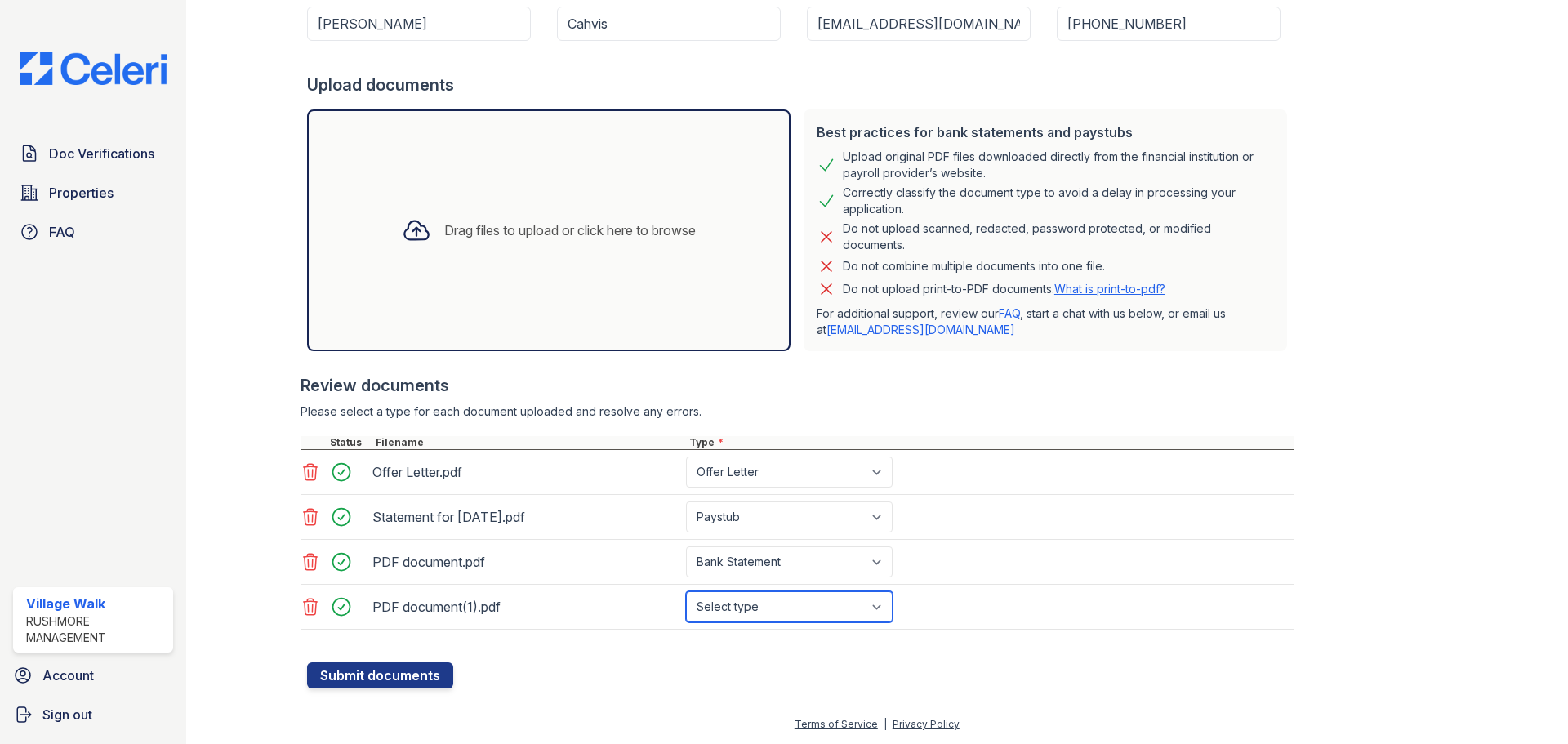
click at [746, 611] on select "Select type Paystub Bank Statement Offer Letter Tax Documents Benefit Award Let…" at bounding box center [789, 606] width 207 height 31
click at [571, 672] on form "Application information Property * Village Walk Apartments Unit number * 3238G …" at bounding box center [800, 282] width 986 height 811
click at [887, 609] on select "Select type Paystub Bank Statement Offer Letter Tax Documents Benefit Award Let…" at bounding box center [789, 606] width 207 height 31
select select "bank_statement"
click at [686, 591] on select "Select type Paystub Bank Statement Offer Letter Tax Documents Benefit Award Let…" at bounding box center [789, 606] width 207 height 31
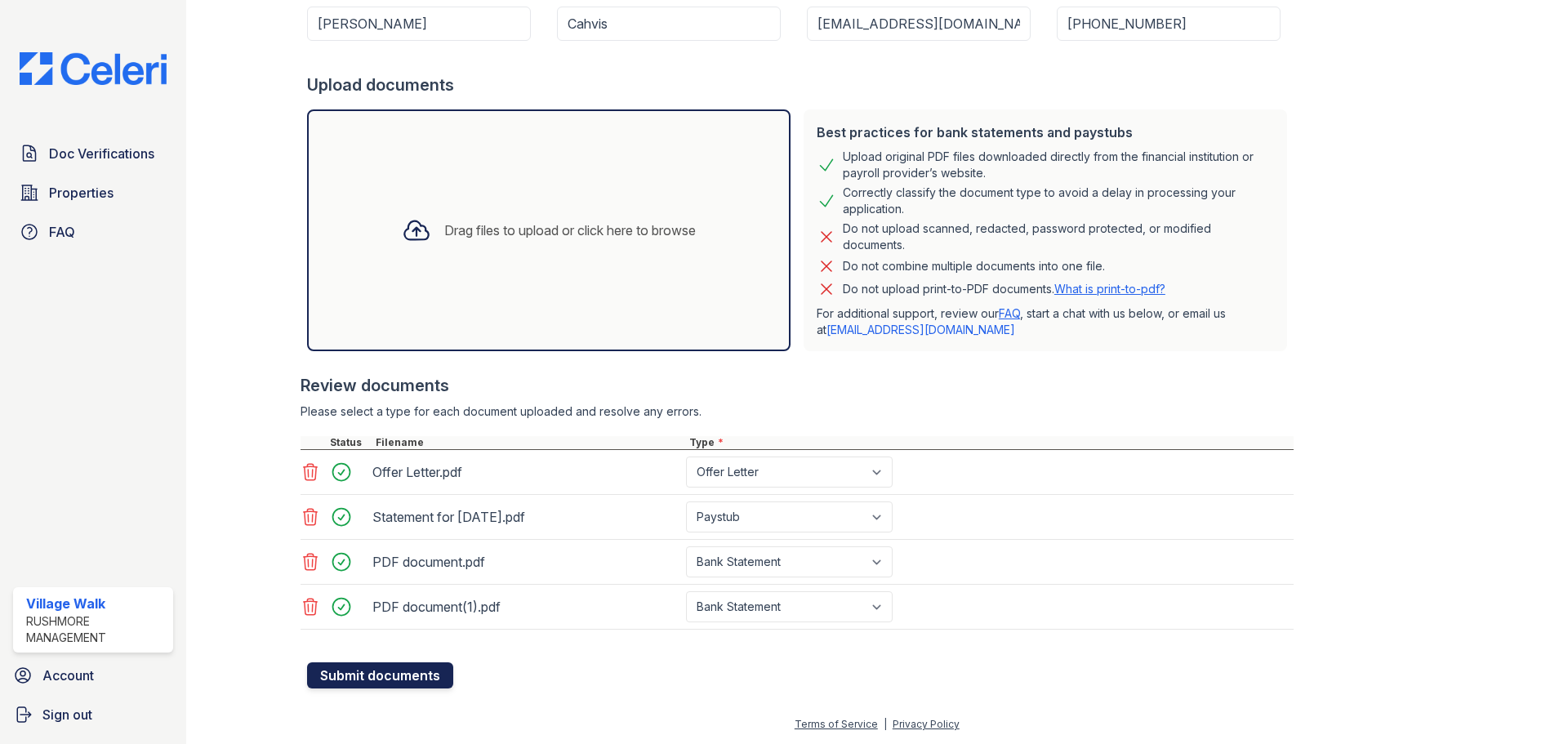
click at [380, 678] on button "Submit documents" at bounding box center [380, 676] width 146 height 26
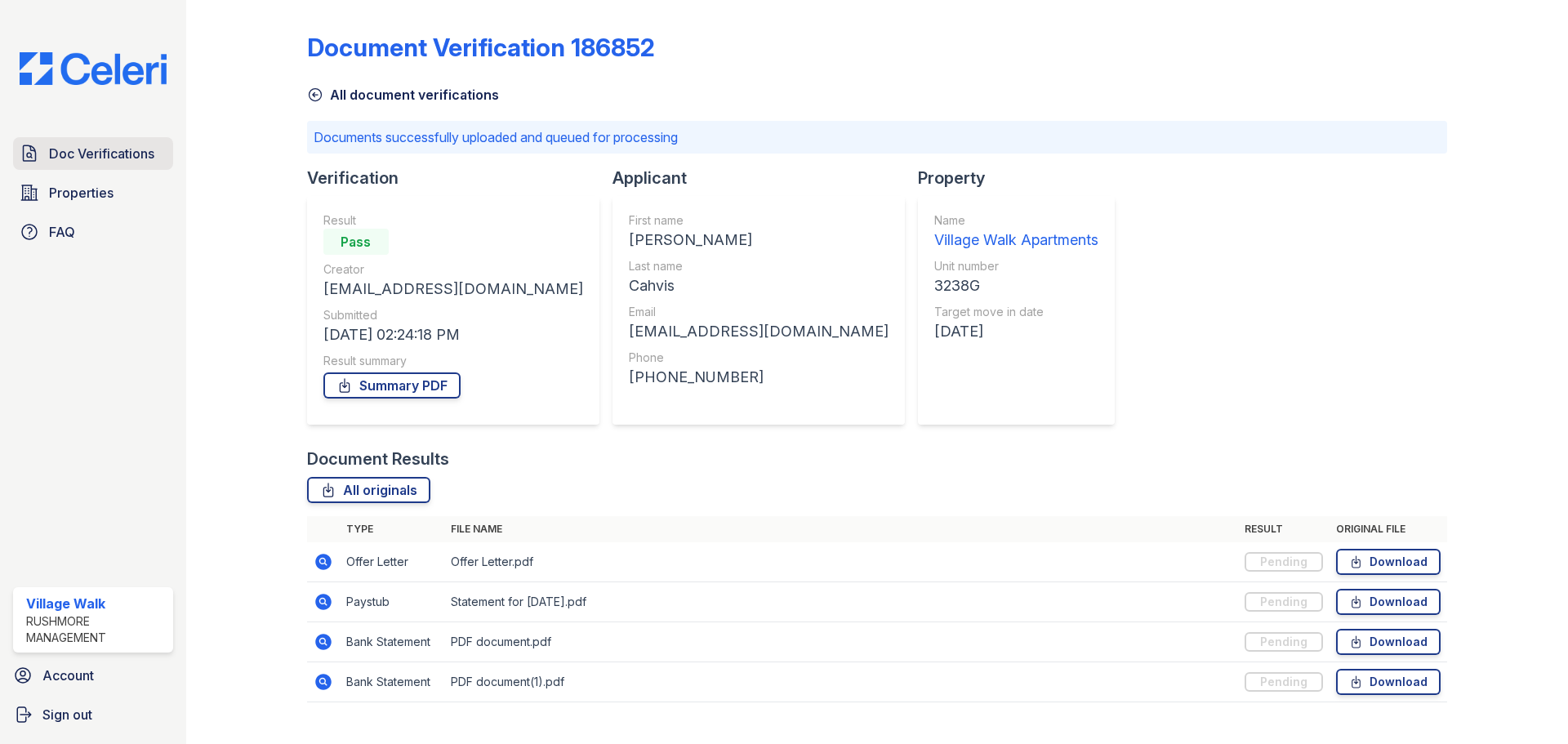
click at [70, 153] on span "Doc Verifications" at bounding box center [101, 153] width 105 height 20
